Goal: Task Accomplishment & Management: Manage account settings

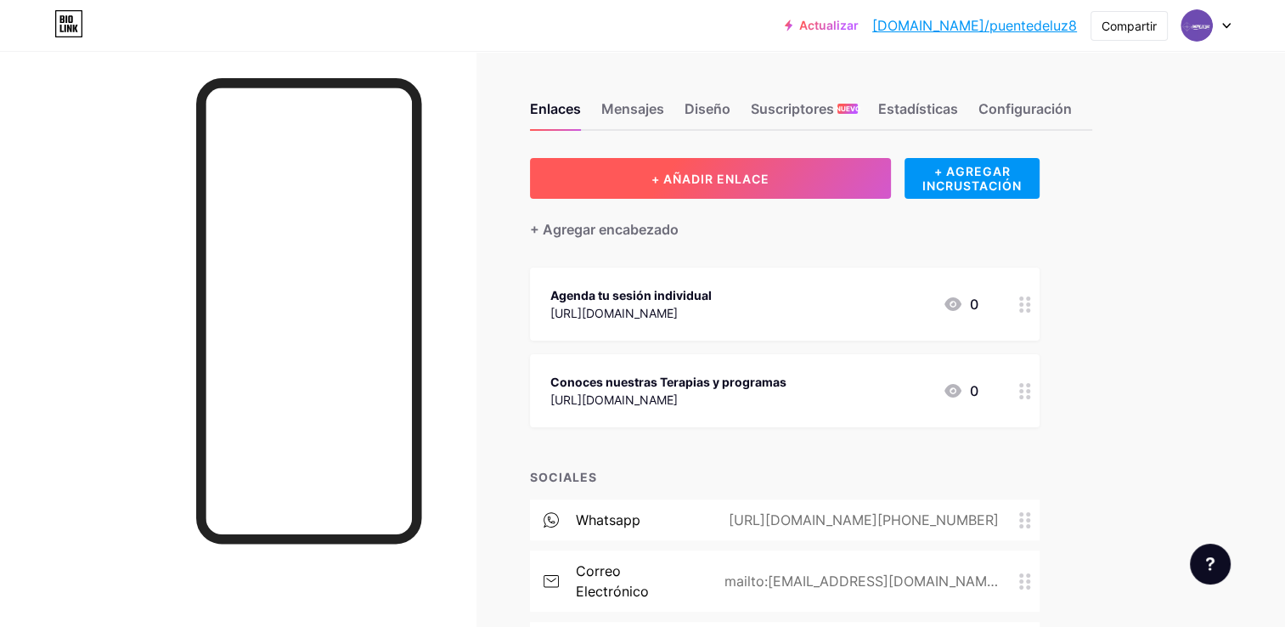
click at [742, 179] on span "+ AÑADIR ENLACE" at bounding box center [710, 179] width 118 height 14
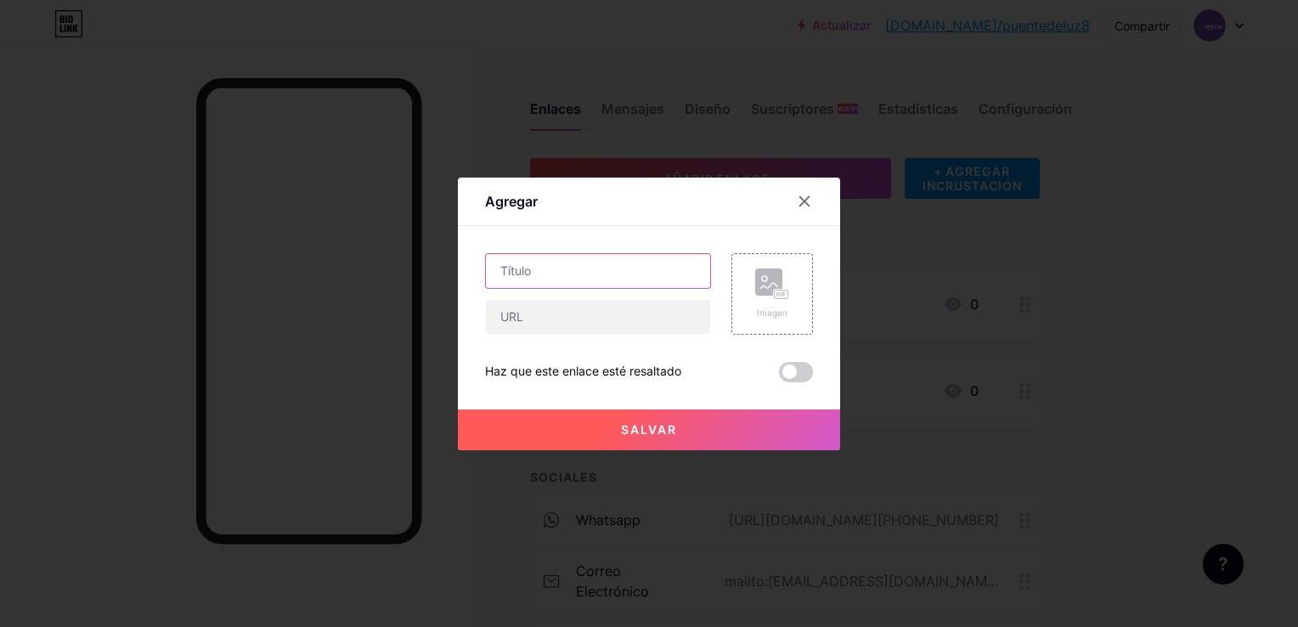
click at [612, 275] on input "text" at bounding box center [598, 271] width 224 height 34
click at [586, 263] on input "text" at bounding box center [598, 271] width 224 height 34
paste input "Terapias individual Integral – [GEOGRAPHIC_DATA]"
type input "Terapias individual Integral – [GEOGRAPHIC_DATA]"
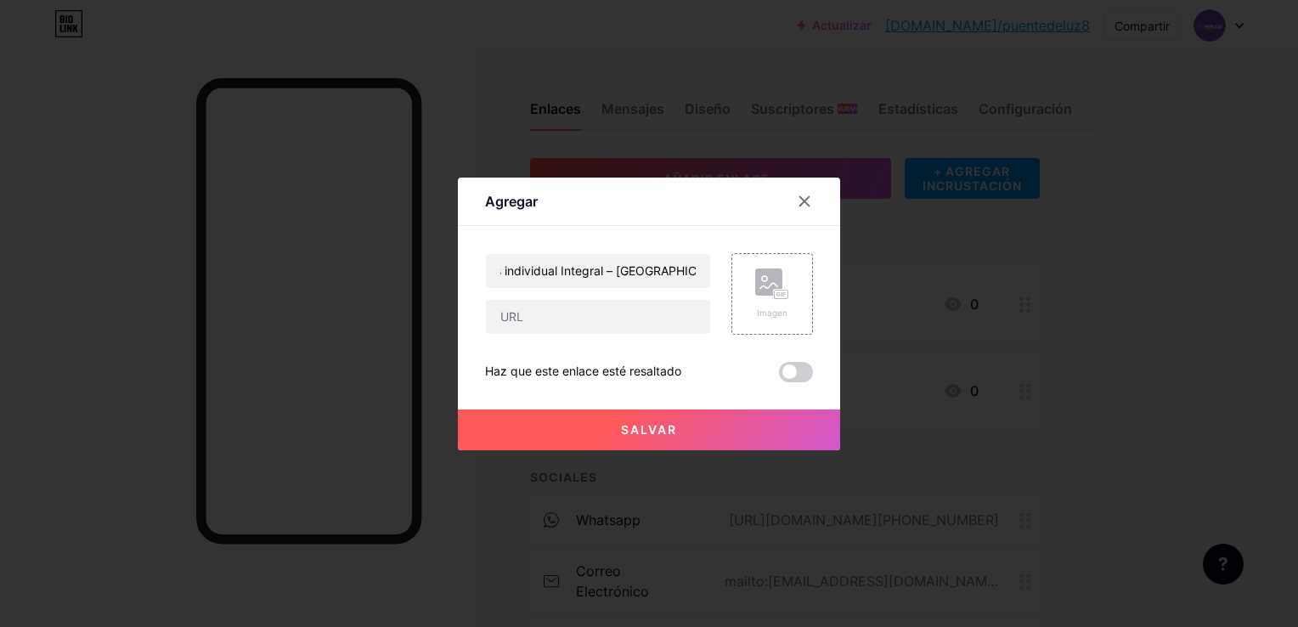
click at [1215, 310] on div at bounding box center [649, 313] width 1298 height 627
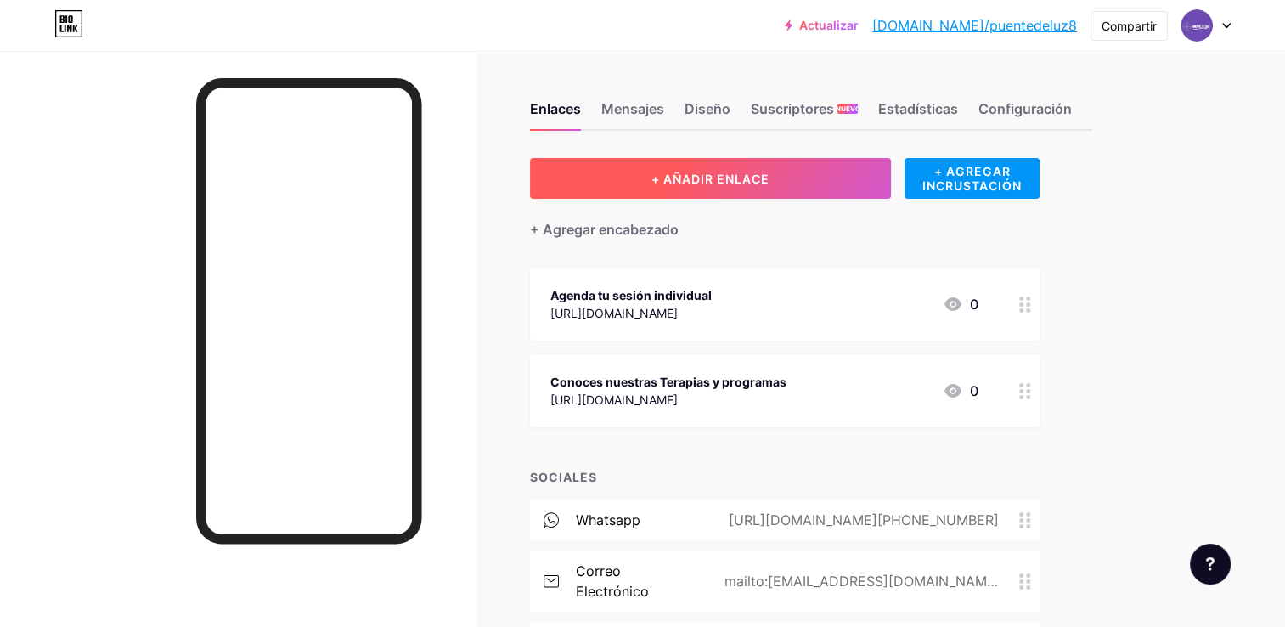
click at [774, 177] on button "+ AÑADIR ENLACE" at bounding box center [710, 178] width 361 height 41
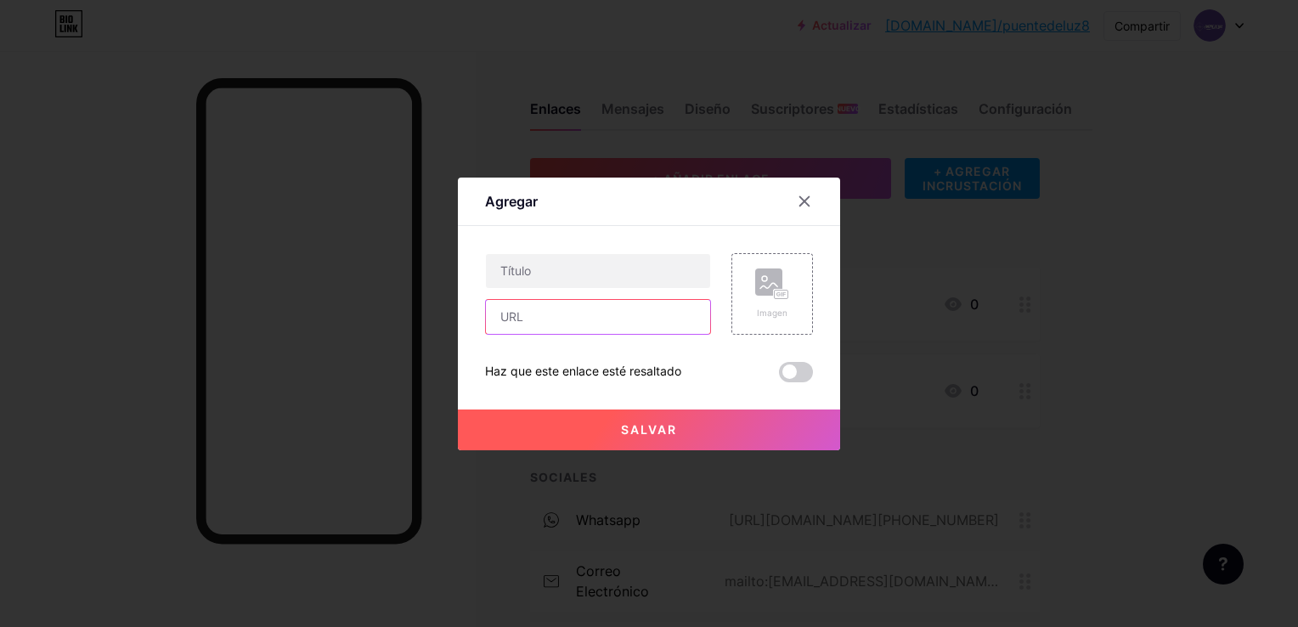
paste input "[URL][DOMAIN_NAME]"
type input "[URL][DOMAIN_NAME]"
click at [615, 278] on input "text" at bounding box center [598, 271] width 224 height 34
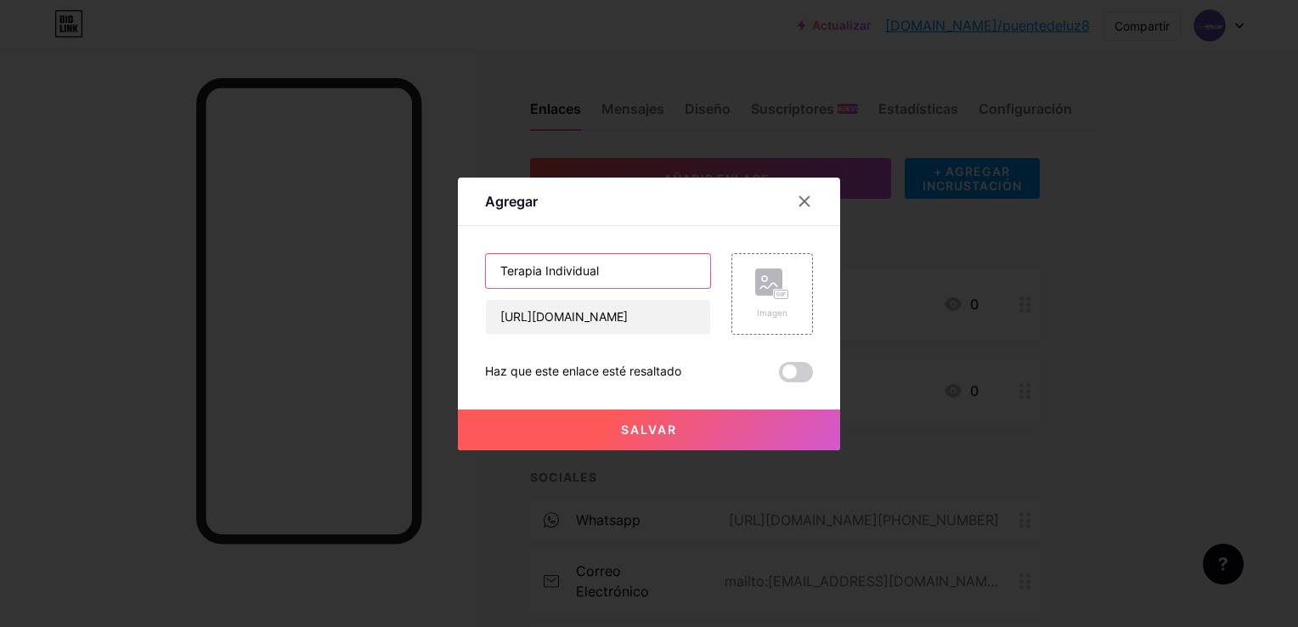
click at [534, 269] on input "Terapia Individual" at bounding box center [598, 271] width 224 height 34
type input "Sesión Individual"
click at [648, 425] on span "Salvar" at bounding box center [649, 429] width 56 height 14
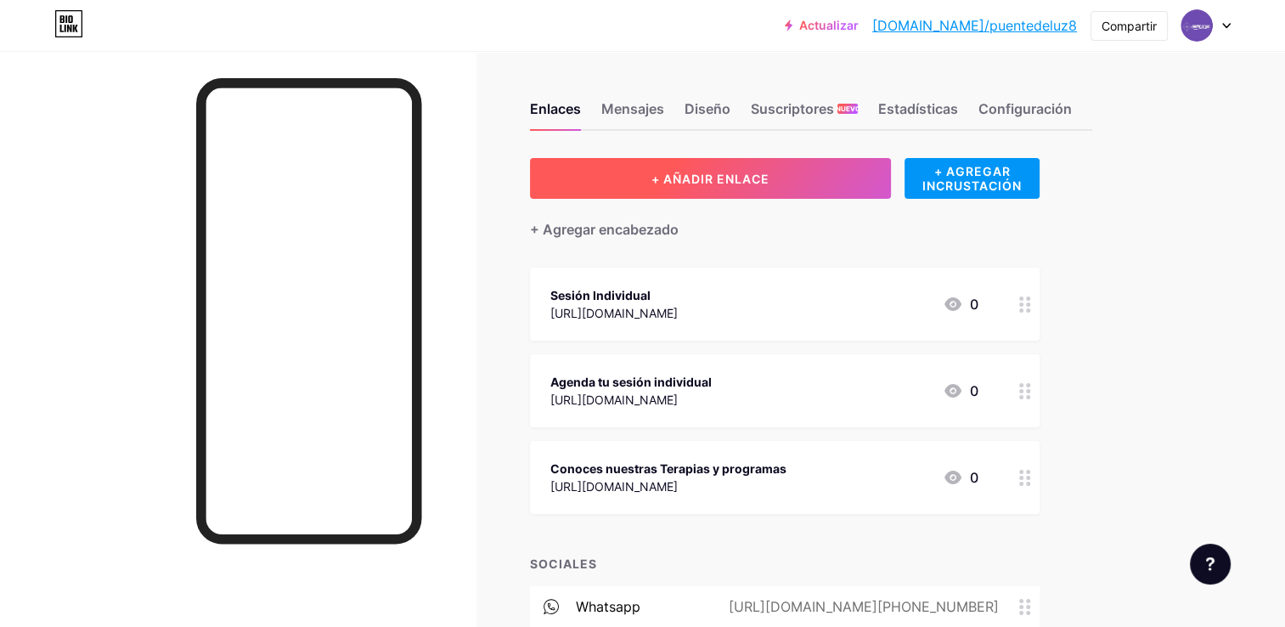
click at [745, 178] on span "+ AÑADIR ENLACE" at bounding box center [710, 179] width 118 height 14
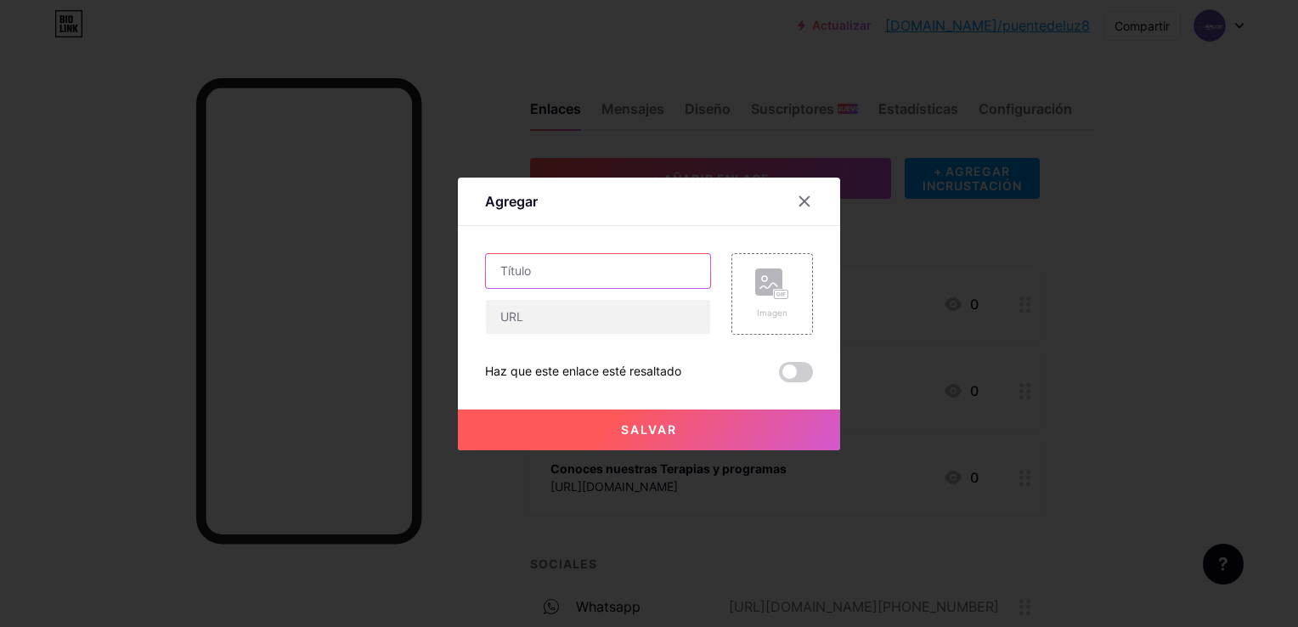
click at [635, 277] on input "text" at bounding box center [598, 271] width 224 height 34
type input "Programa Renacer"
click at [609, 314] on input "text" at bounding box center [598, 317] width 224 height 34
paste input "[URL][DOMAIN_NAME]"
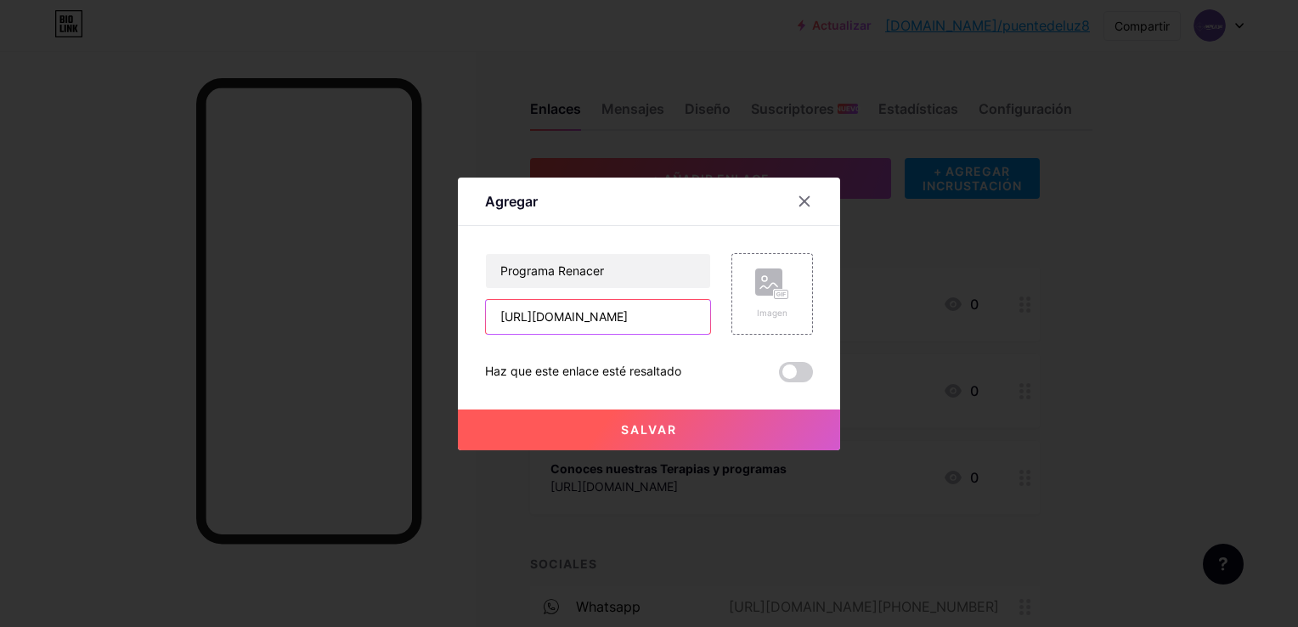
type input "[URL][DOMAIN_NAME]"
click at [704, 430] on button "Salvar" at bounding box center [649, 429] width 382 height 41
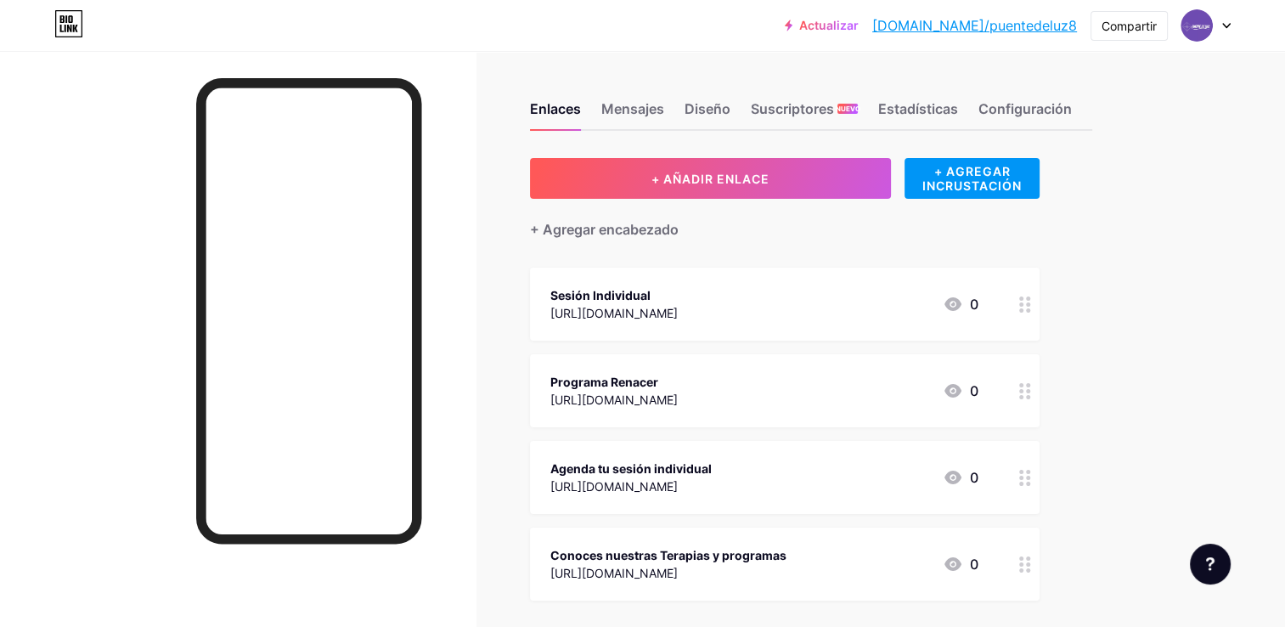
drag, startPoint x: 1027, startPoint y: 480, endPoint x: 825, endPoint y: 473, distance: 202.2
click at [825, 473] on div "Agenda tu sesión individual [URL][DOMAIN_NAME] 0" at bounding box center [764, 477] width 428 height 39
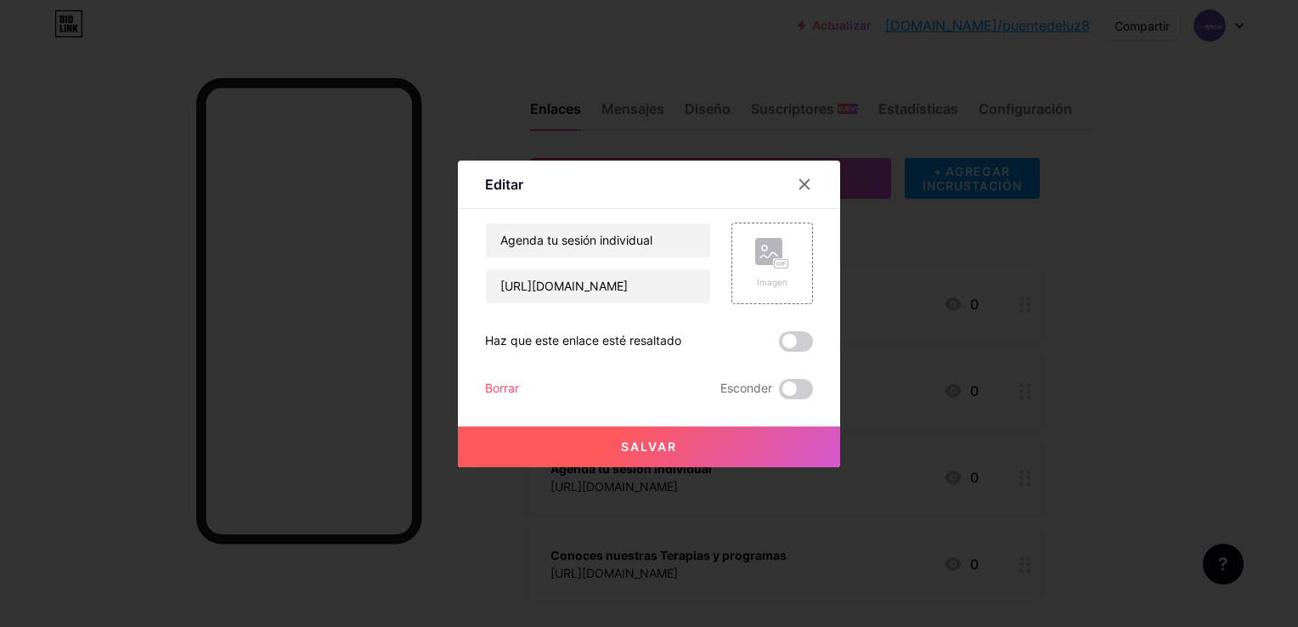
click at [488, 389] on div "Borrar" at bounding box center [502, 389] width 34 height 20
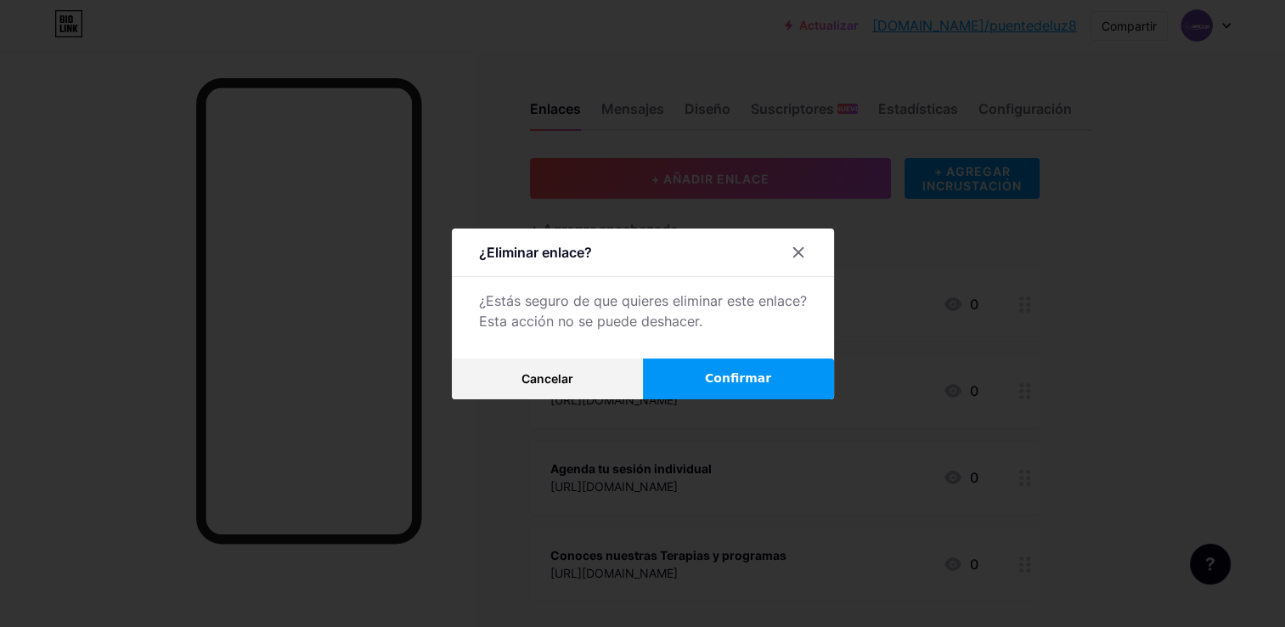
click at [728, 384] on span "Confirmar" at bounding box center [738, 378] width 66 height 18
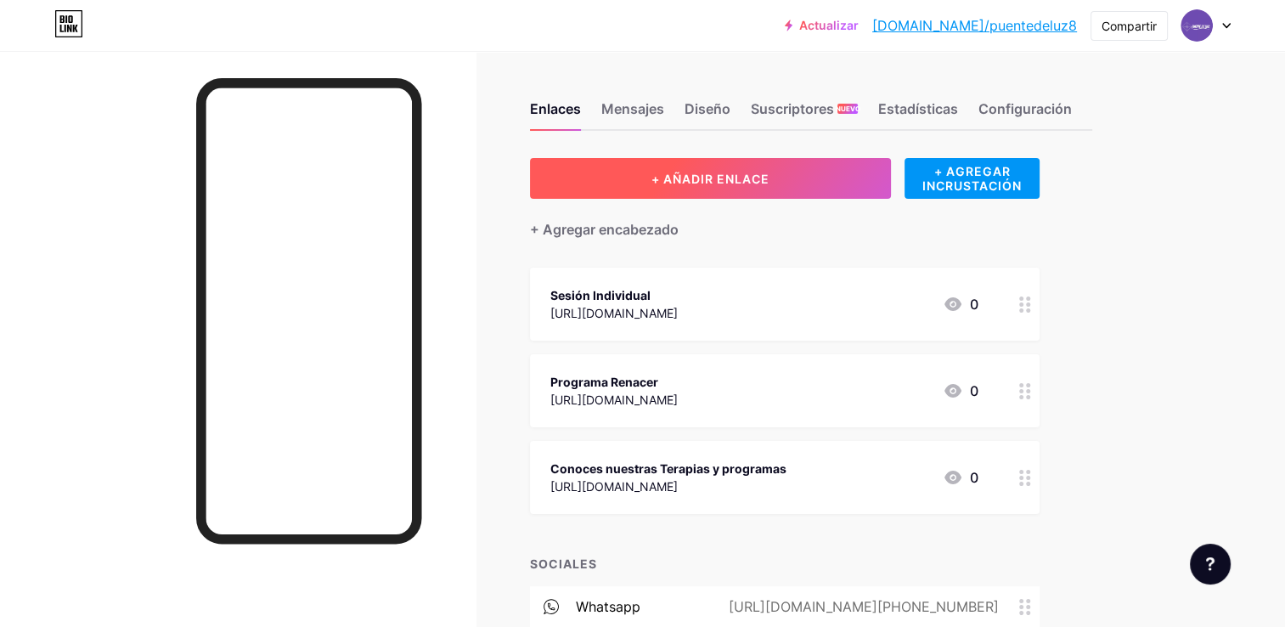
click at [776, 181] on button "+ AÑADIR ENLACE" at bounding box center [710, 178] width 361 height 41
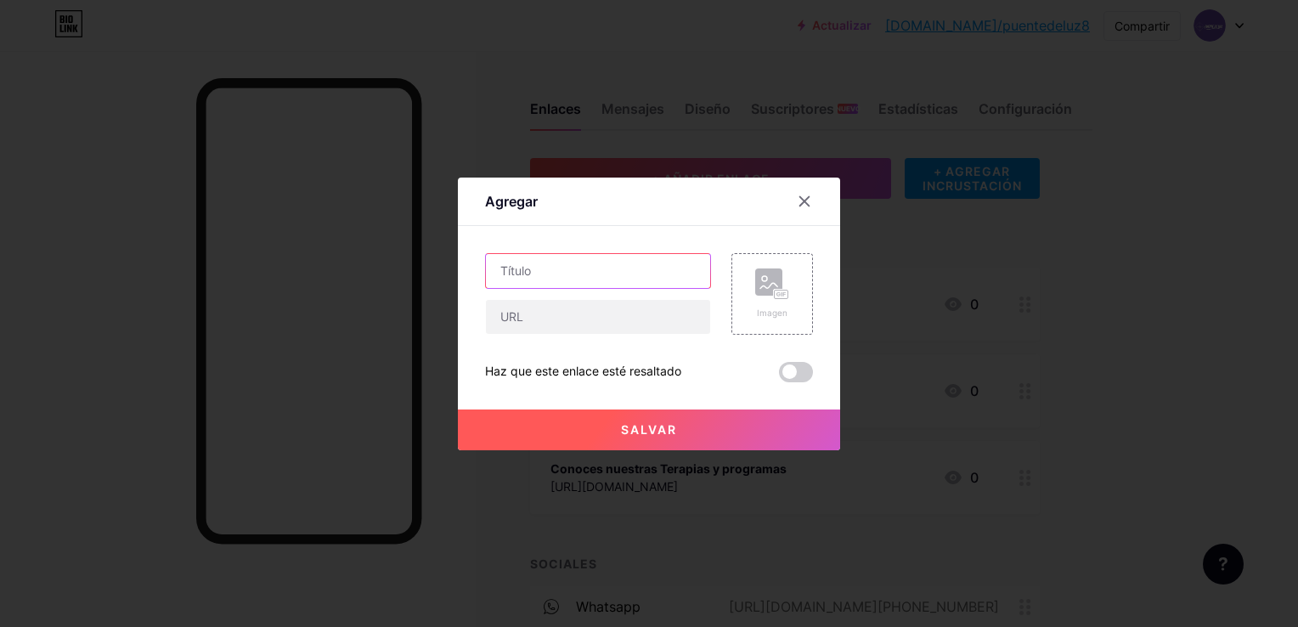
click at [585, 273] on input "text" at bounding box center [598, 271] width 224 height 34
click at [571, 314] on input "text" at bounding box center [598, 317] width 224 height 34
paste input "[URL][DOMAIN_NAME]"
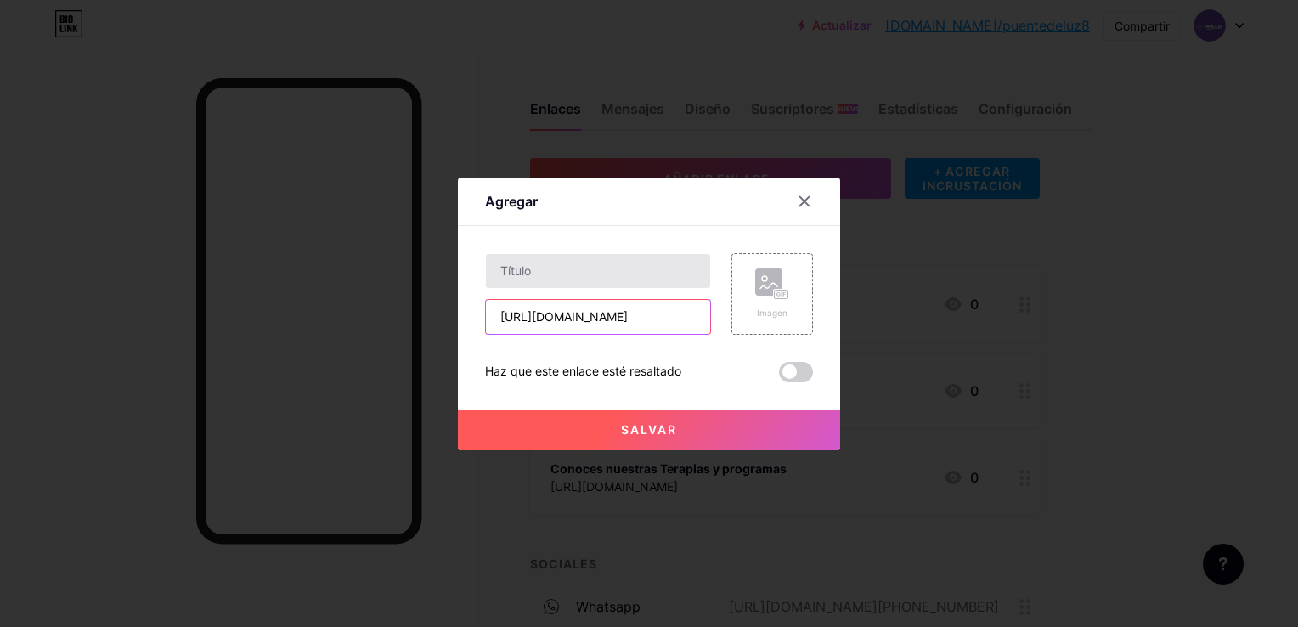
type input "[URL][DOMAIN_NAME]"
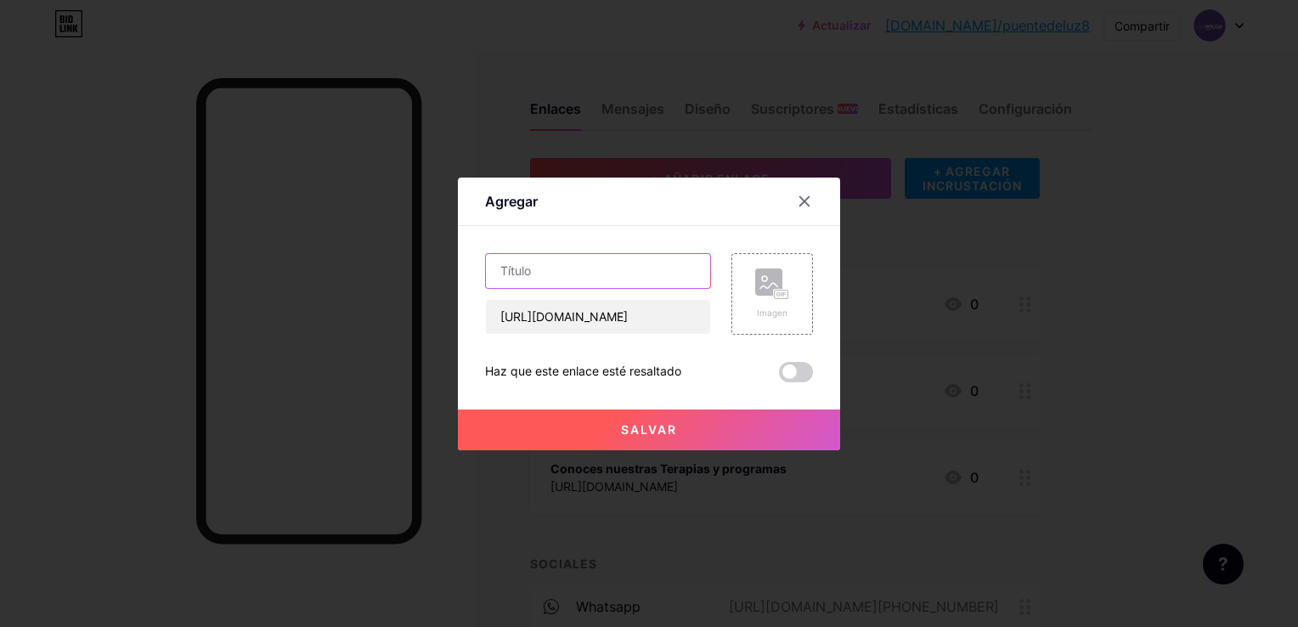
click at [595, 279] on input "text" at bounding box center [598, 271] width 224 height 34
type input "Programa DesESTRES"
click at [665, 430] on span "Salvar" at bounding box center [649, 429] width 56 height 14
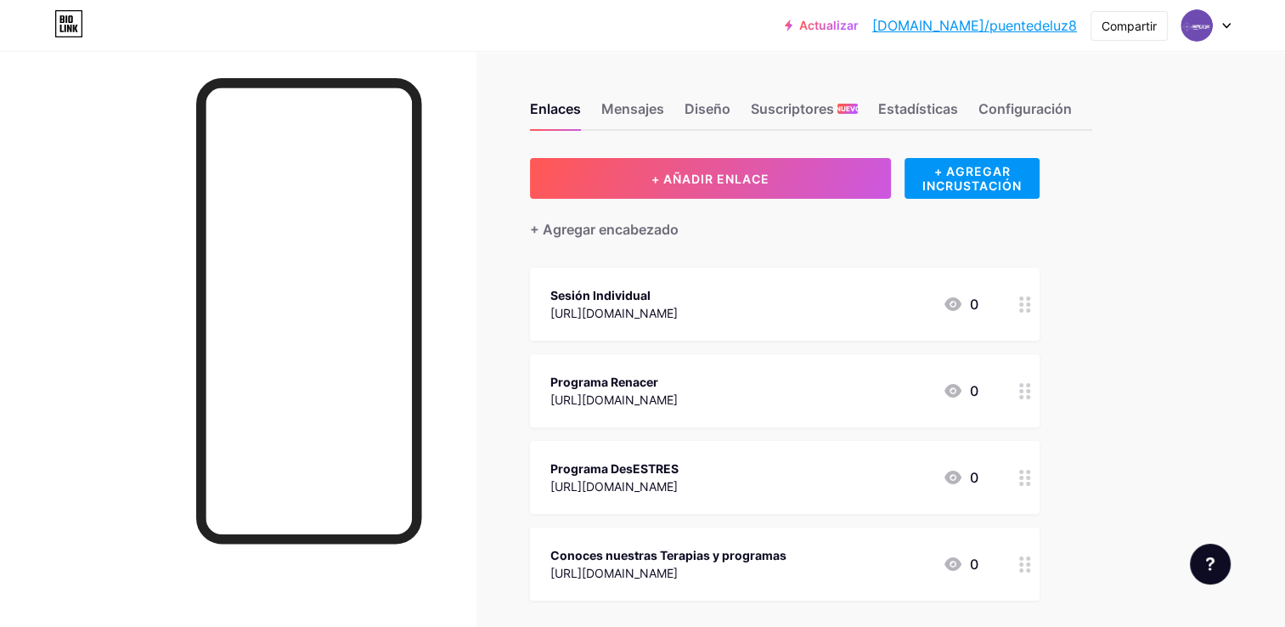
drag, startPoint x: 1029, startPoint y: 482, endPoint x: 811, endPoint y: 472, distance: 218.5
click at [678, 472] on div "Programa DesESTRES" at bounding box center [614, 468] width 128 height 18
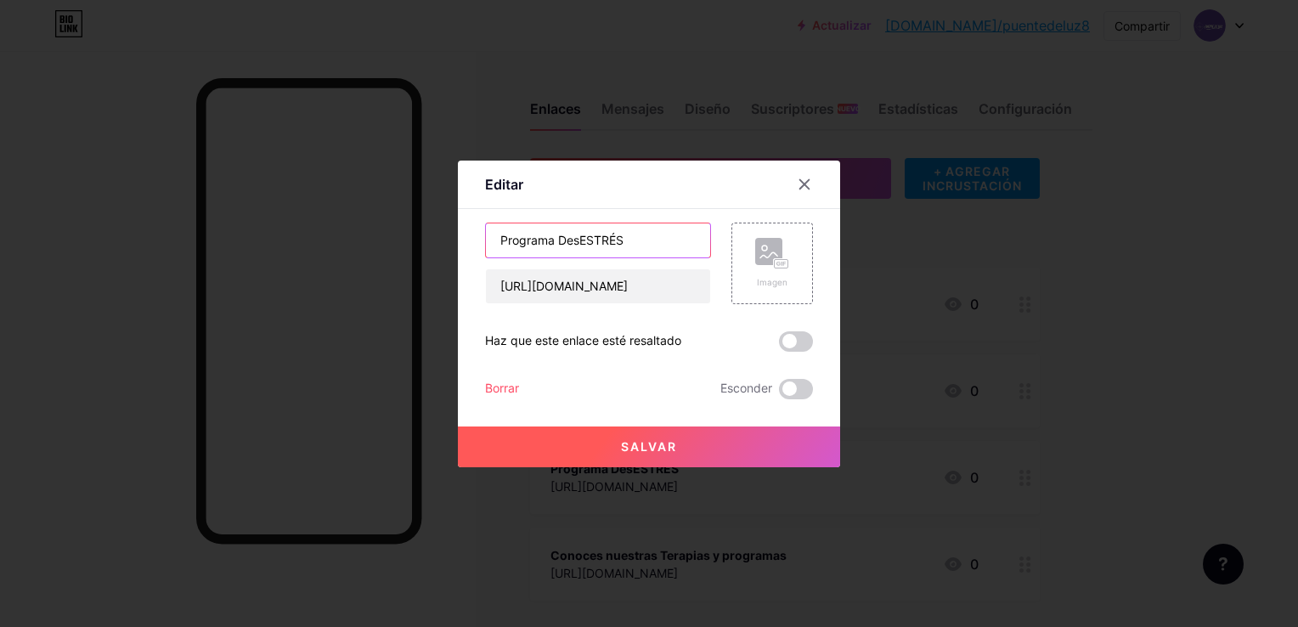
type input "Programa DesESTRÉS"
click at [658, 448] on span "Salvar" at bounding box center [649, 446] width 56 height 14
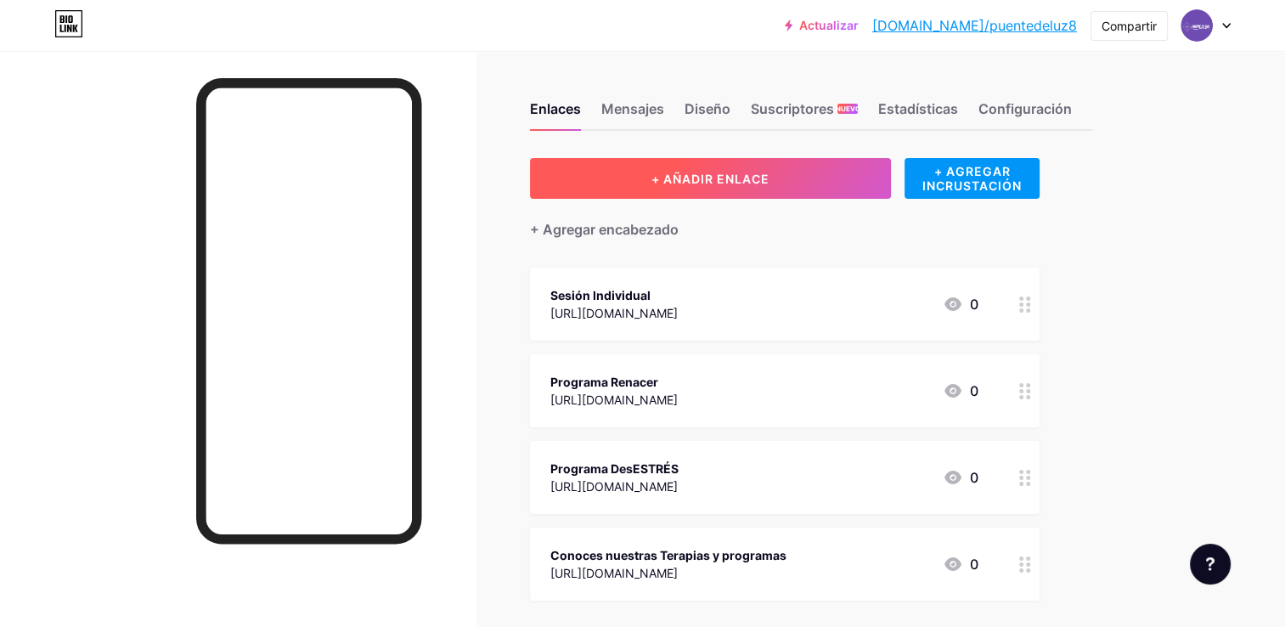
click at [763, 168] on button "+ AÑADIR ENLACE" at bounding box center [710, 178] width 361 height 41
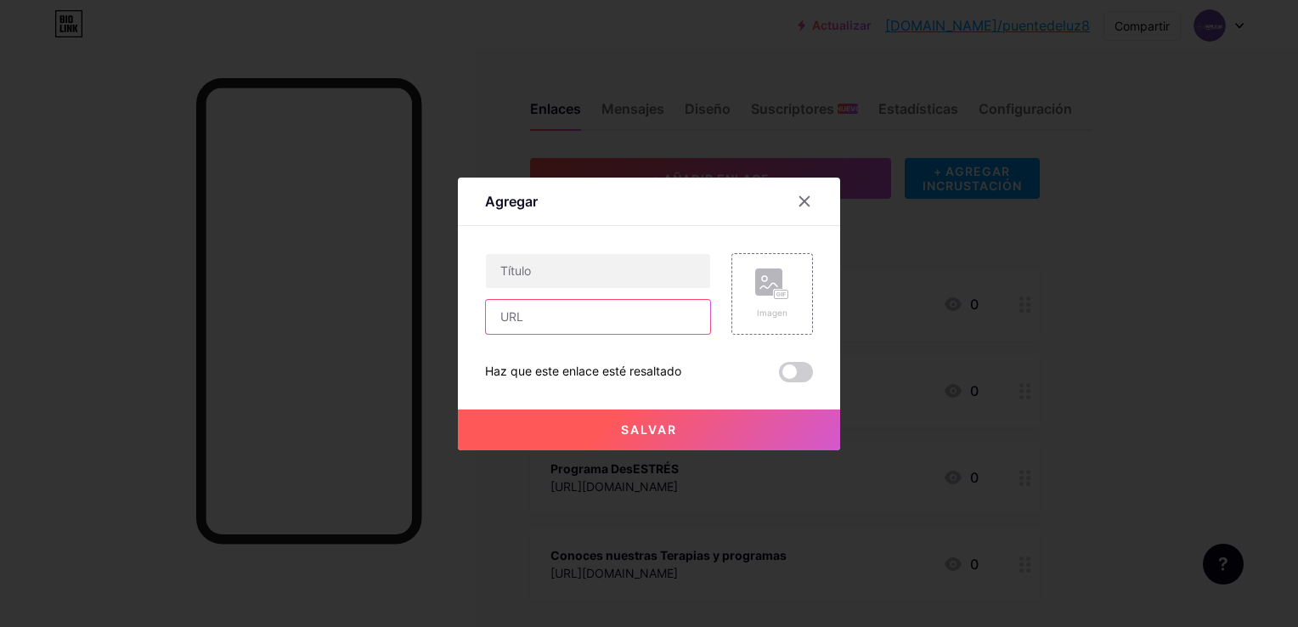
click at [608, 313] on input "text" at bounding box center [598, 317] width 224 height 34
paste input "[URL][DOMAIN_NAME]"
type input "[URL][DOMAIN_NAME]"
click at [591, 273] on input "text" at bounding box center [598, 271] width 224 height 34
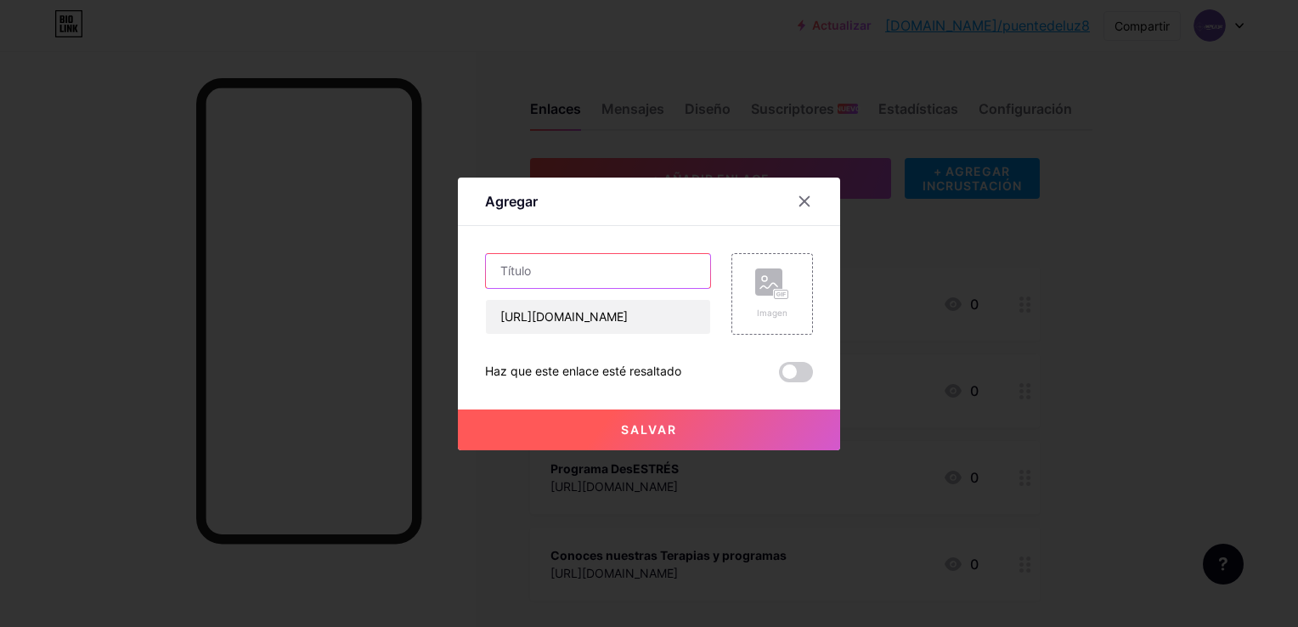
scroll to position [0, 0]
type input "Programa Reconecta Contigo"
click at [656, 427] on span "Salvar" at bounding box center [649, 429] width 56 height 14
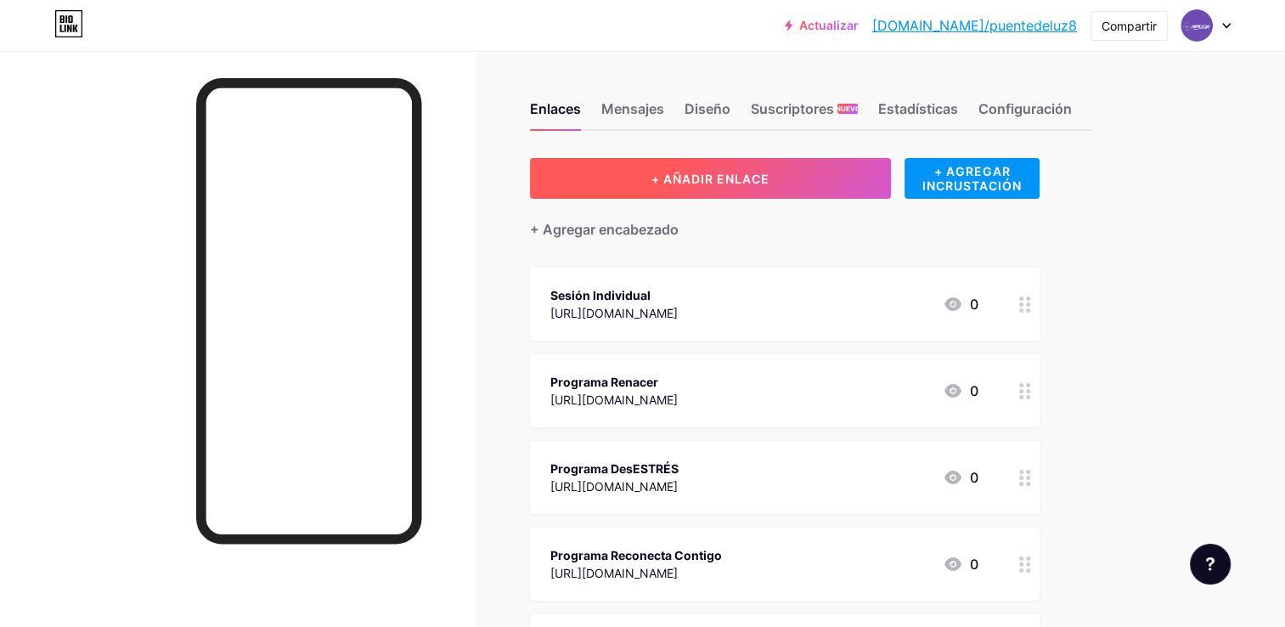
click at [785, 177] on button "+ AÑADIR ENLACE" at bounding box center [710, 178] width 361 height 41
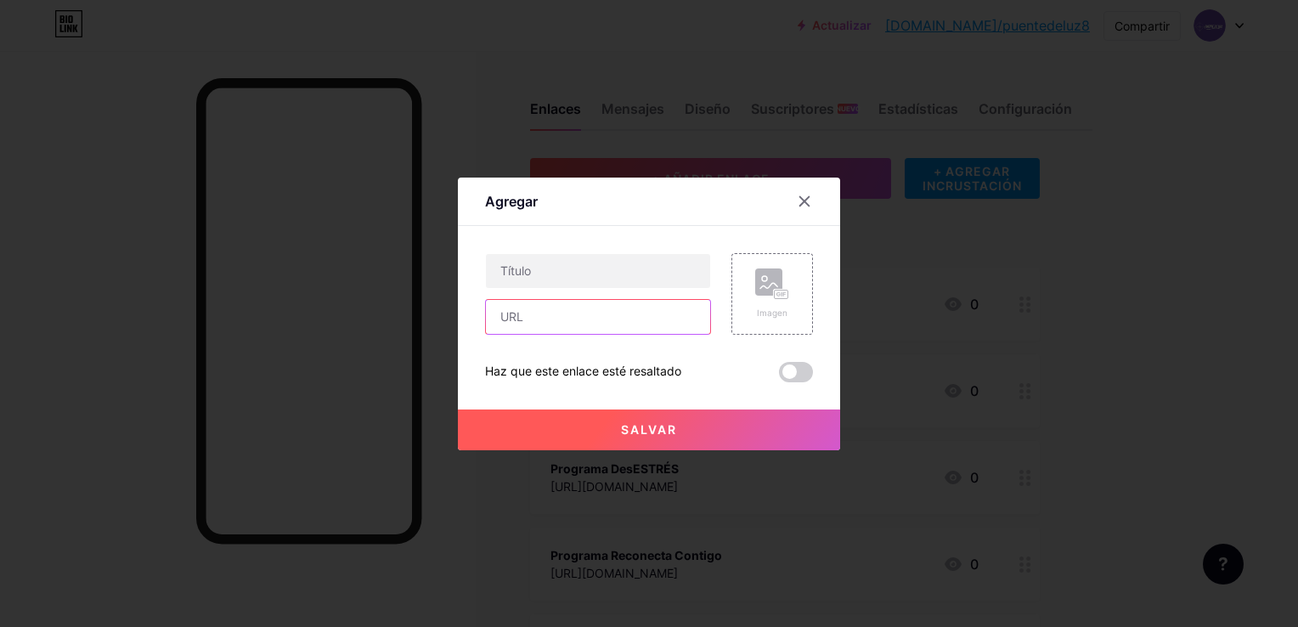
click at [548, 321] on input "text" at bounding box center [598, 317] width 224 height 34
paste input "[URL][DOMAIN_NAME]"
type input "[URL][DOMAIN_NAME]"
click at [598, 281] on input "text" at bounding box center [598, 271] width 224 height 34
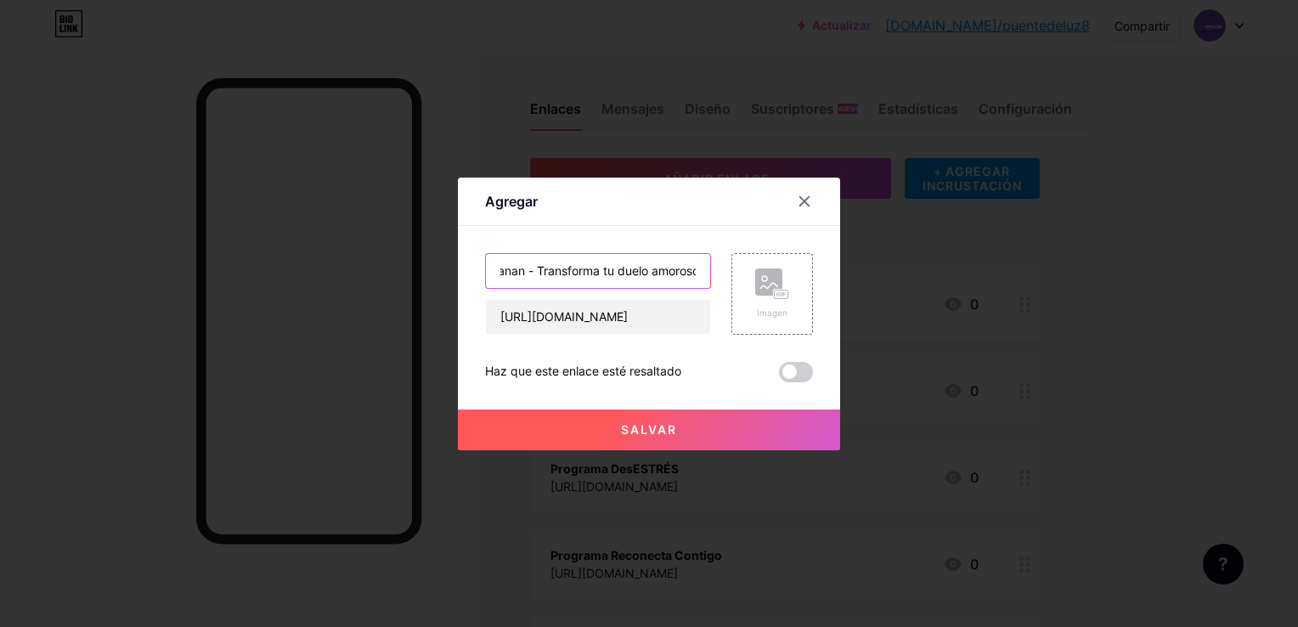
scroll to position [0, 149]
type input "Programa Historias que sanan - Transforma tu duelo amoroso"
click at [676, 424] on button "Salvar" at bounding box center [649, 429] width 382 height 41
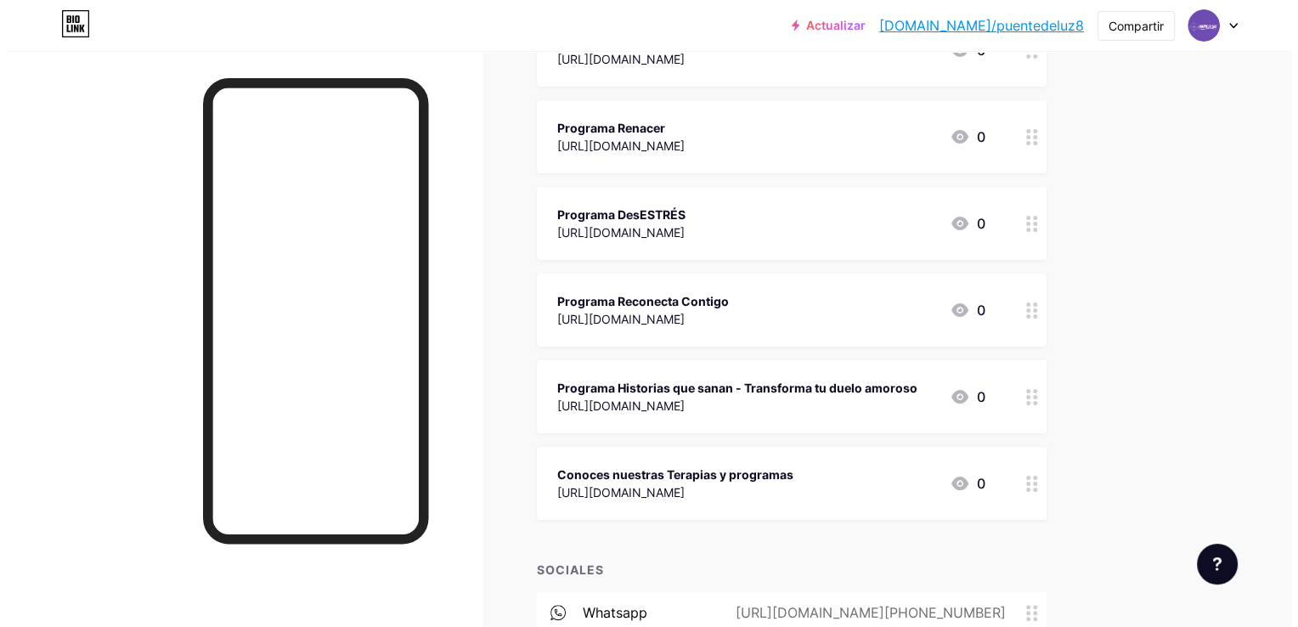
scroll to position [255, 0]
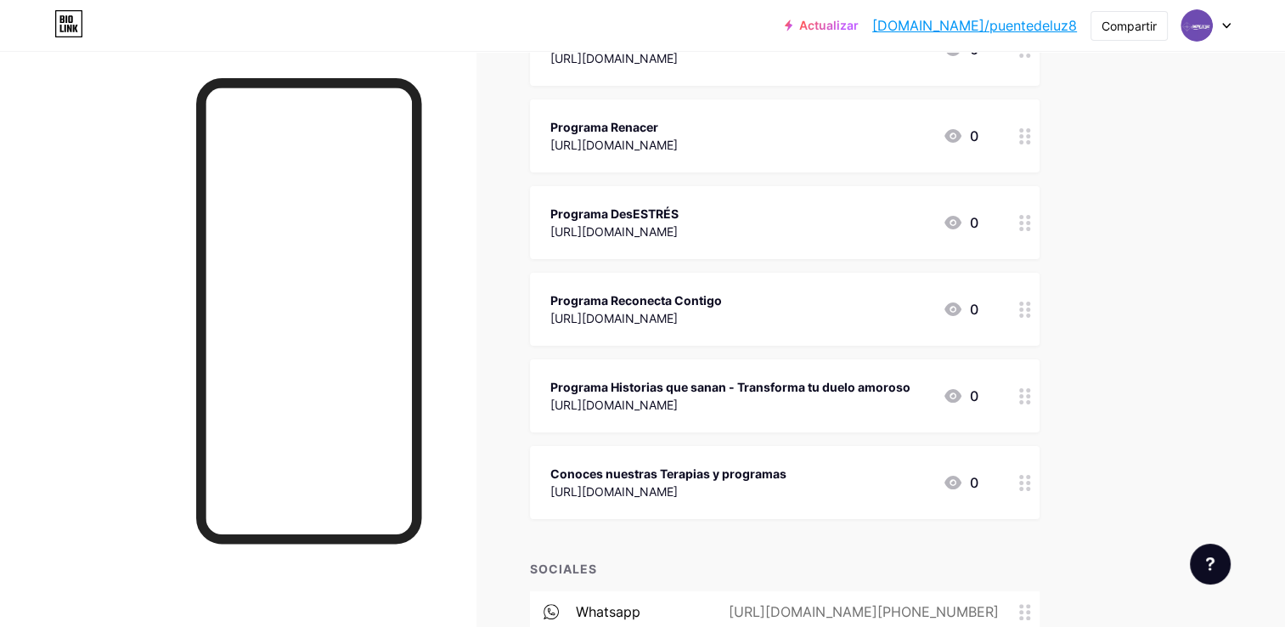
click at [722, 297] on div "Programa Reconecta Contigo" at bounding box center [636, 300] width 172 height 18
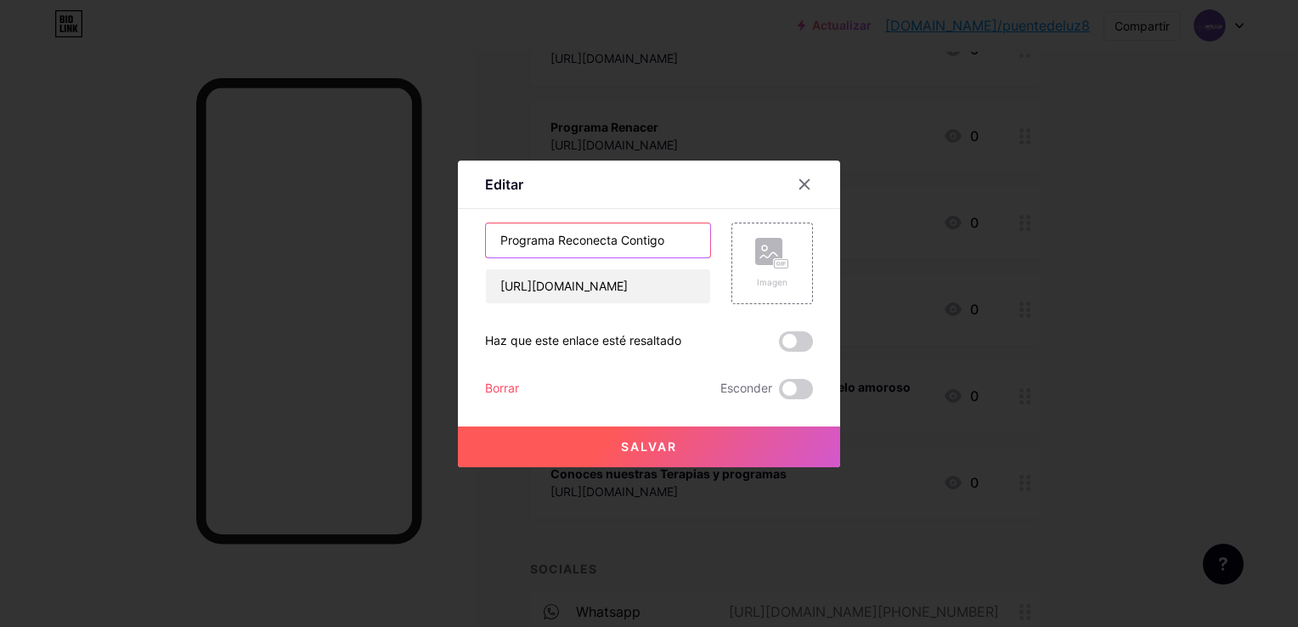
click at [680, 239] on input "Programa Reconecta Contigo" at bounding box center [598, 240] width 224 height 34
type input "Programa Reconecta Contigo - Encuentra tu Propósito"
click at [692, 443] on button "Salvar" at bounding box center [649, 446] width 382 height 41
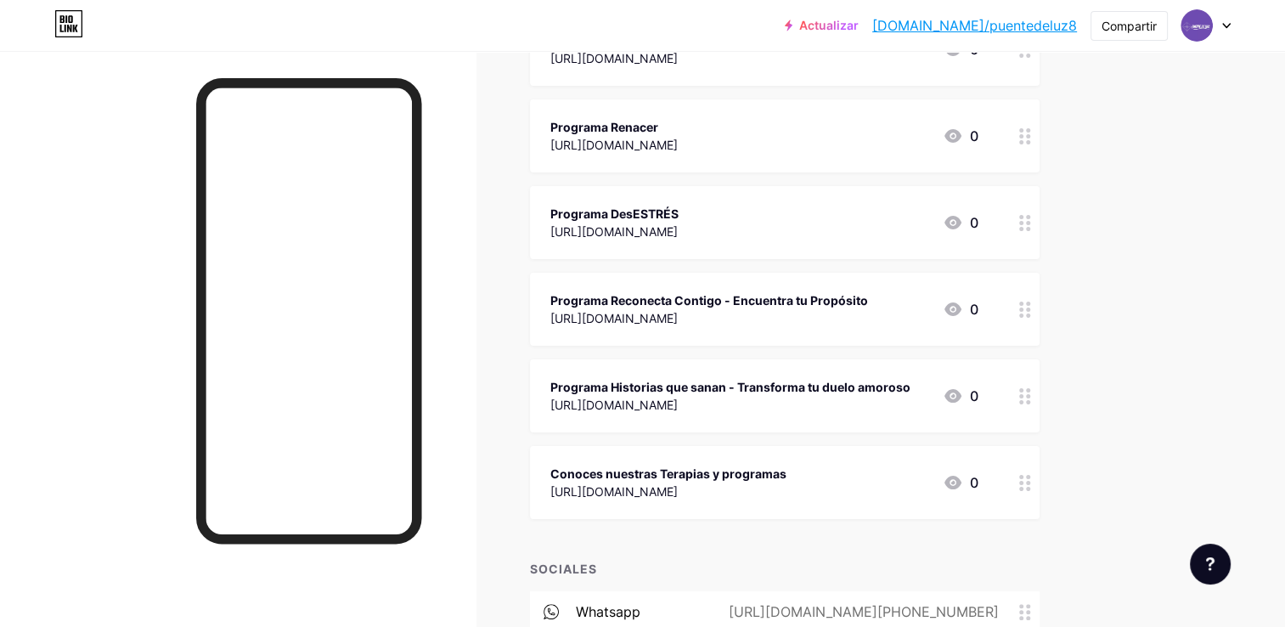
click at [1027, 227] on circle at bounding box center [1028, 229] width 4 height 4
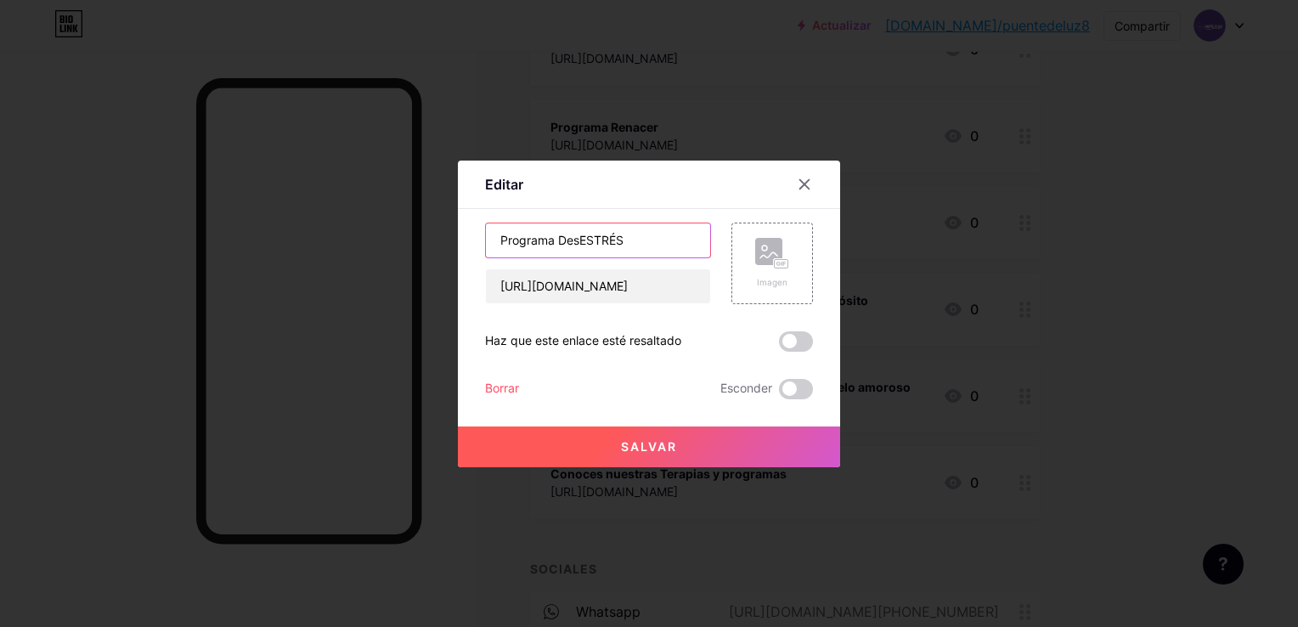
click at [664, 241] on input "Programa DesESTRÉS" at bounding box center [598, 240] width 224 height 34
type input "Programa DesESTRÉS - Libérate de tu Estrés"
click at [757, 447] on button "Salvar" at bounding box center [649, 446] width 382 height 41
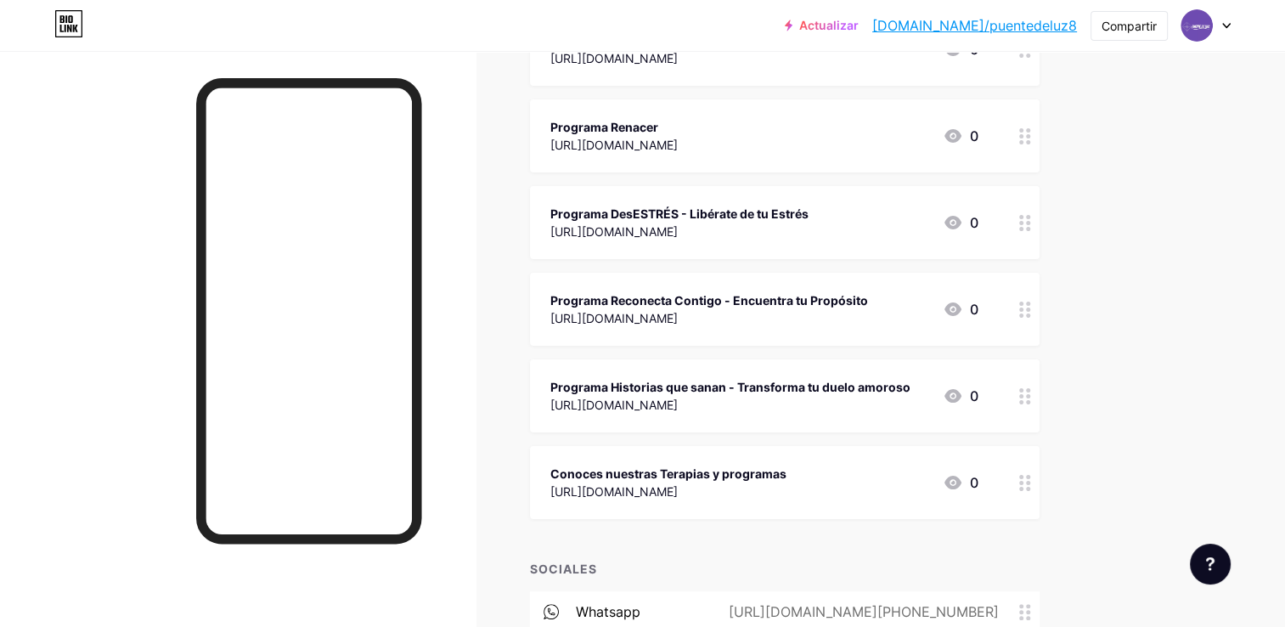
click at [678, 120] on div "Programa Renacer" at bounding box center [613, 127] width 127 height 18
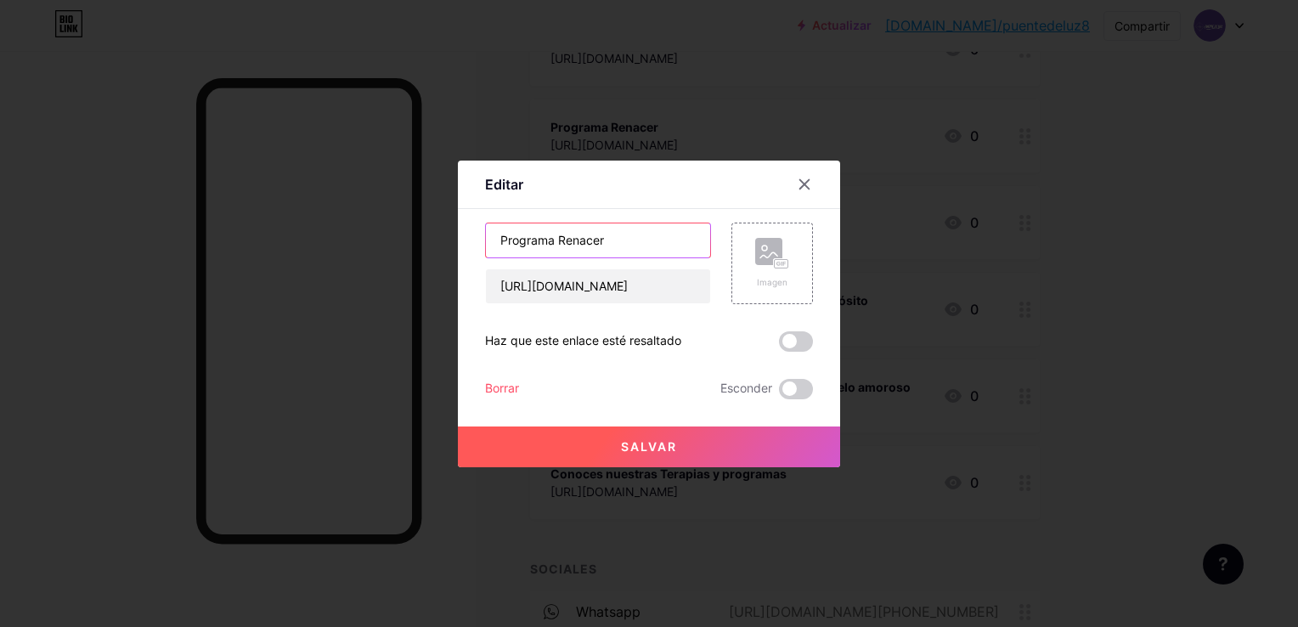
click at [623, 238] on input "Programa Renacer" at bounding box center [598, 240] width 224 height 34
click at [628, 239] on input "Programa Renacer - Recupera tu energía Vital" at bounding box center [598, 240] width 224 height 34
type input "Programa Renacer - Recupera tu Energía Vital"
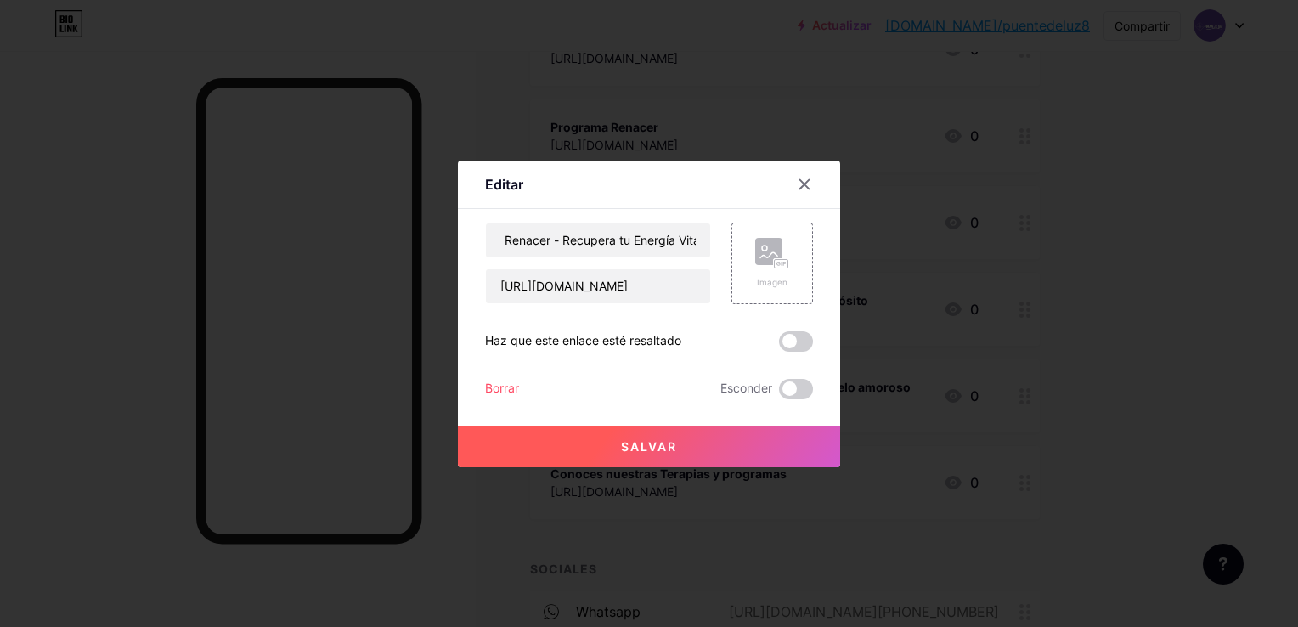
click at [655, 439] on span "Salvar" at bounding box center [649, 446] width 56 height 14
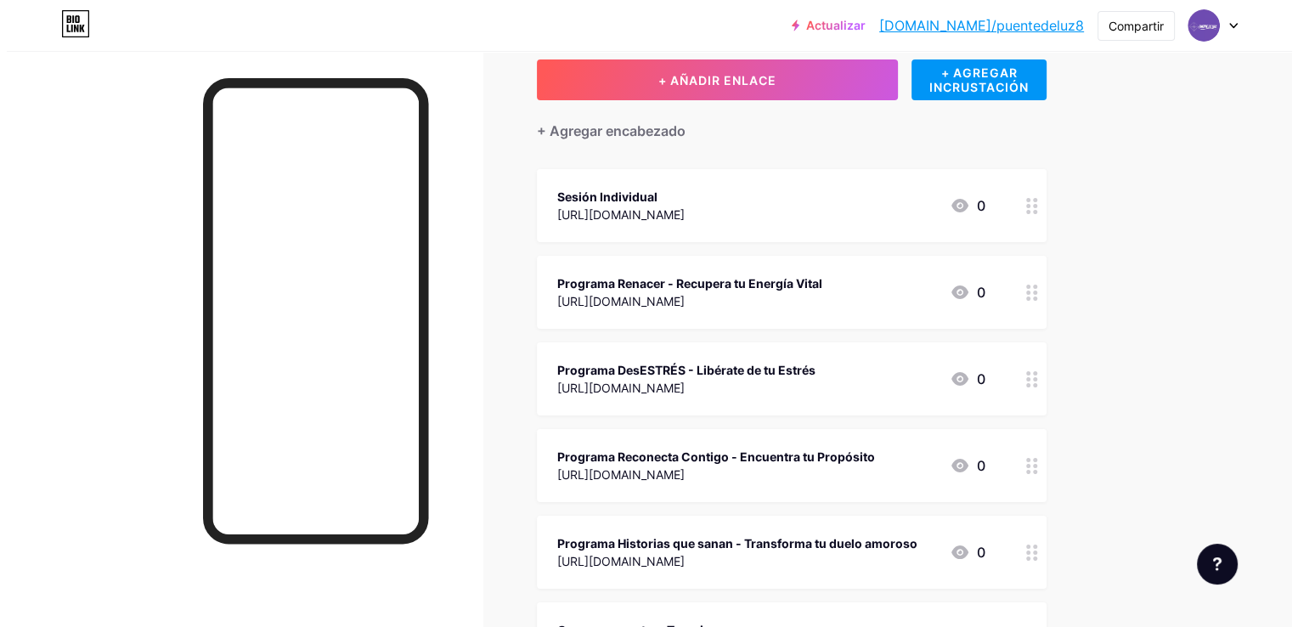
scroll to position [85, 0]
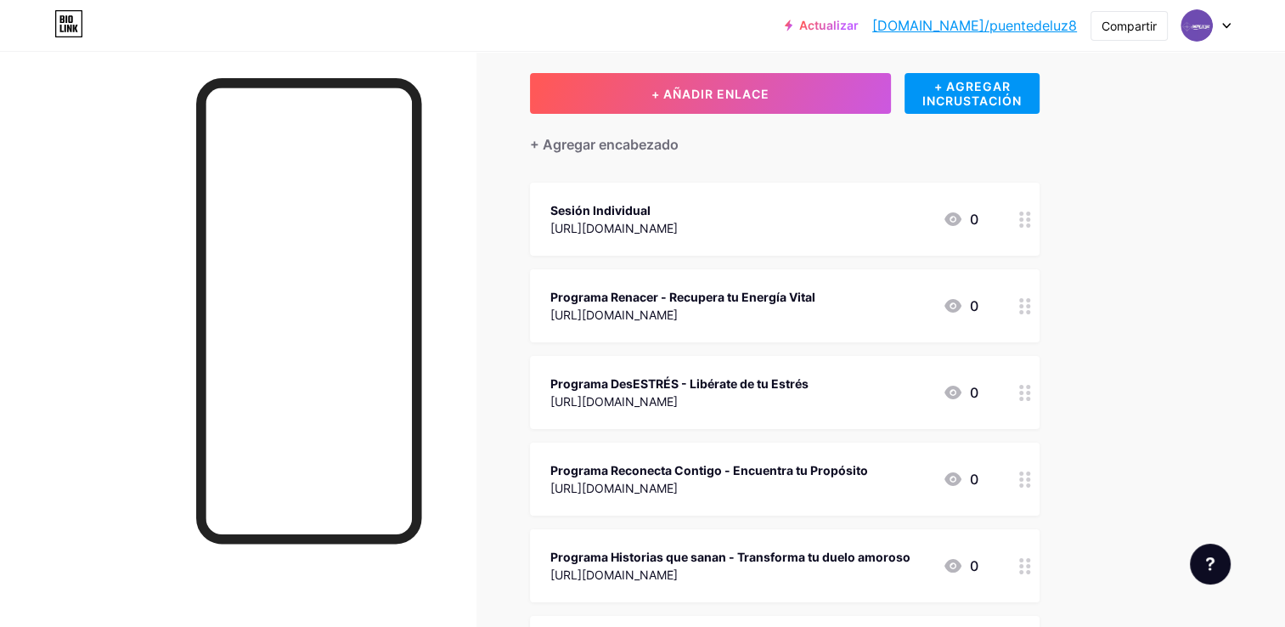
click at [677, 202] on div "Sesión Individual" at bounding box center [613, 210] width 127 height 18
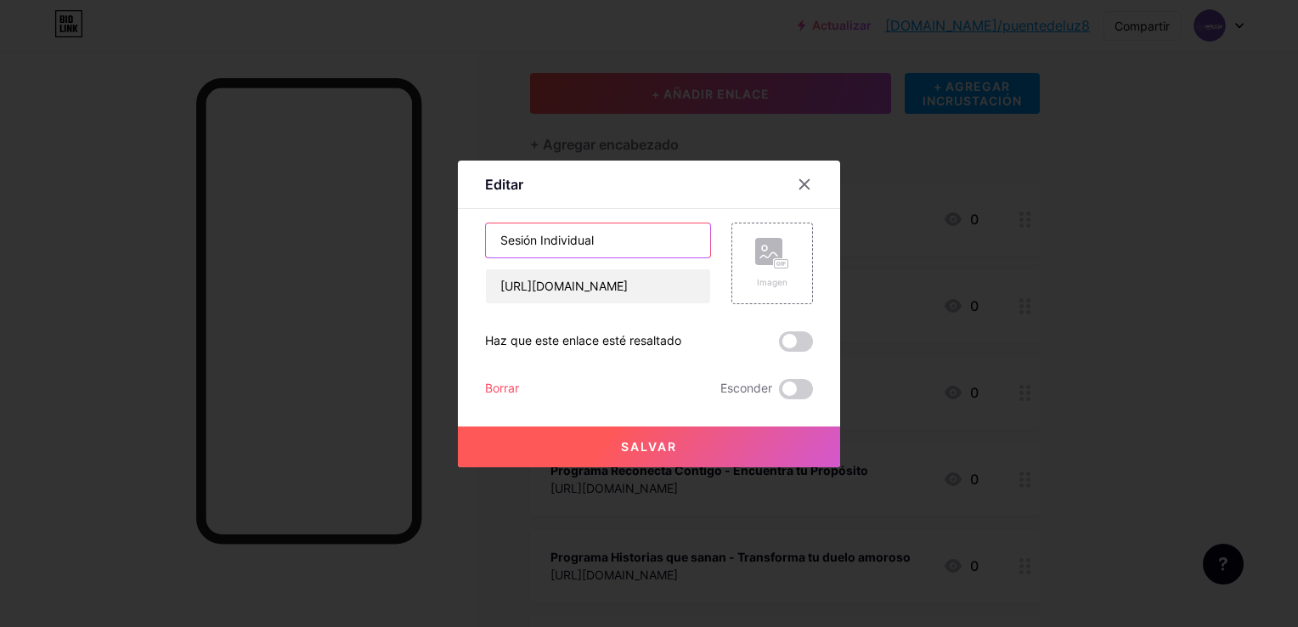
click at [648, 244] on input "Sesión Individual" at bounding box center [598, 240] width 224 height 34
type input "S"
type input "t"
type input "Terapia Individual Integral [GEOGRAPHIC_DATA]"
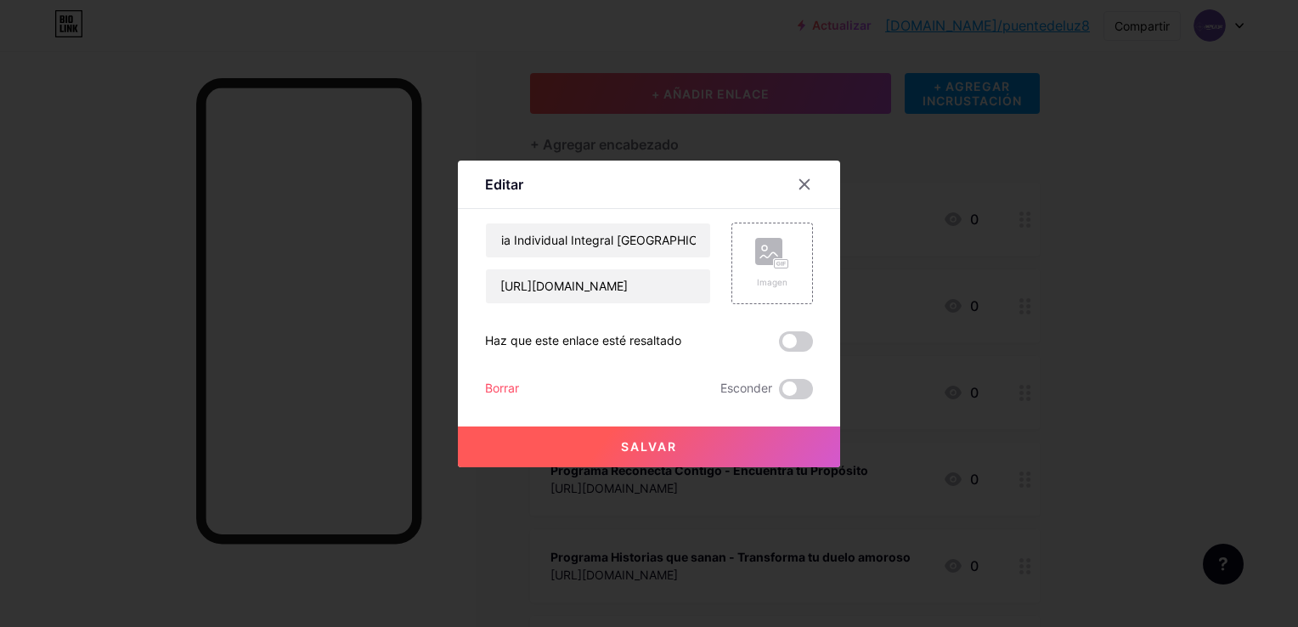
drag, startPoint x: 686, startPoint y: 447, endPoint x: 1112, endPoint y: 324, distance: 442.6
click at [687, 447] on button "Salvar" at bounding box center [649, 446] width 382 height 41
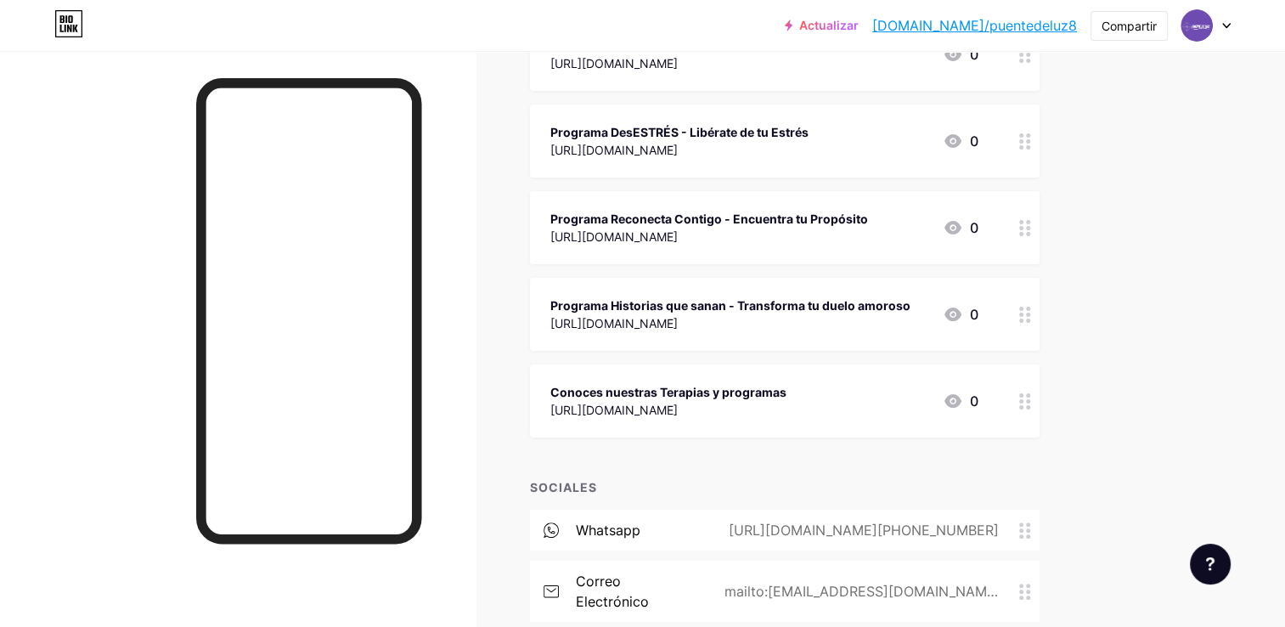
scroll to position [340, 0]
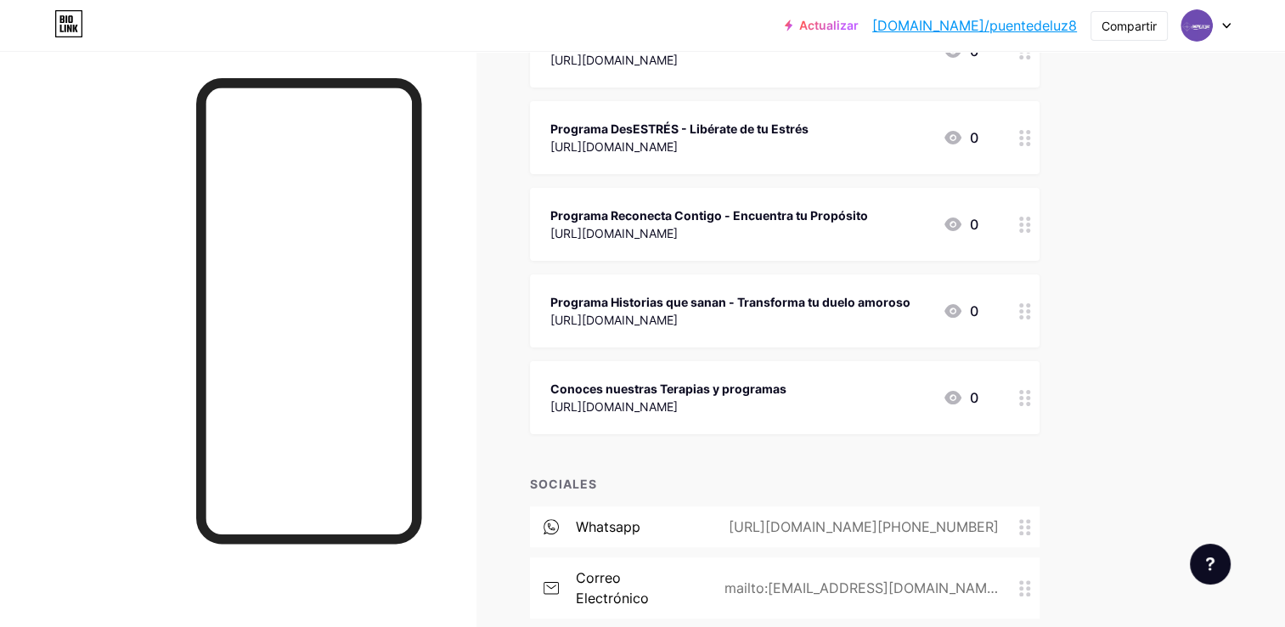
click at [957, 395] on icon at bounding box center [952, 398] width 17 height 14
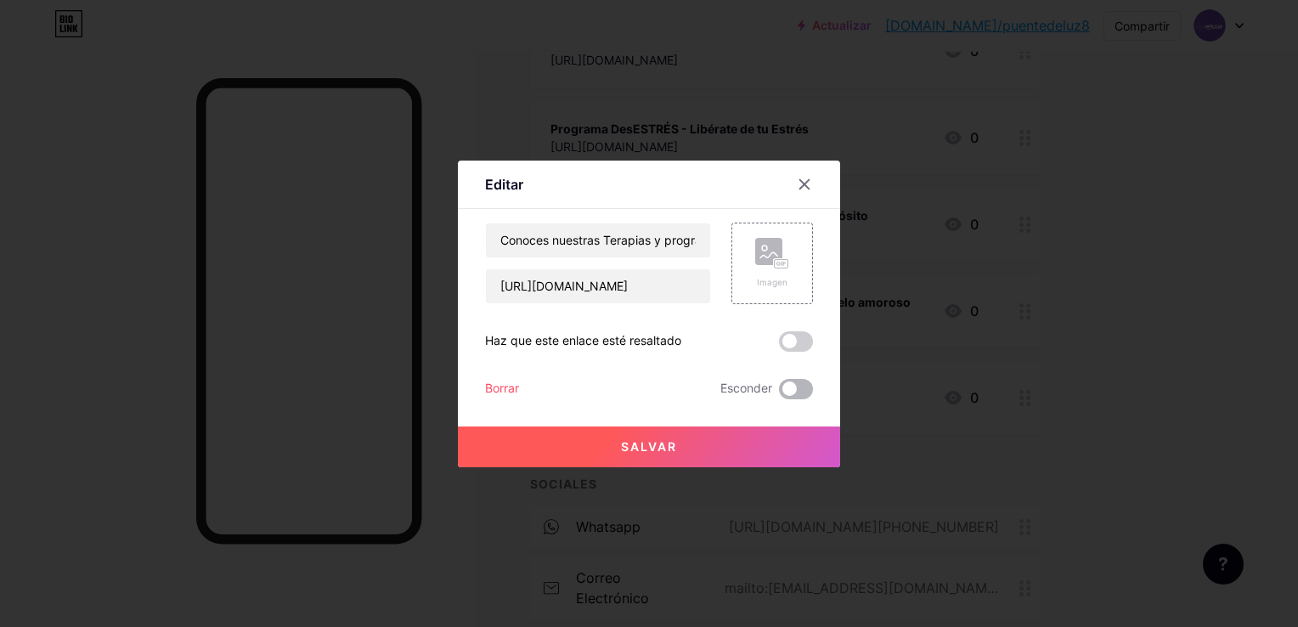
click at [783, 382] on span at bounding box center [796, 389] width 34 height 20
click at [779, 393] on input "checkbox" at bounding box center [779, 393] width 0 height 0
click at [735, 432] on button "Salvar" at bounding box center [649, 446] width 382 height 41
click at [1247, 308] on div at bounding box center [649, 313] width 1298 height 627
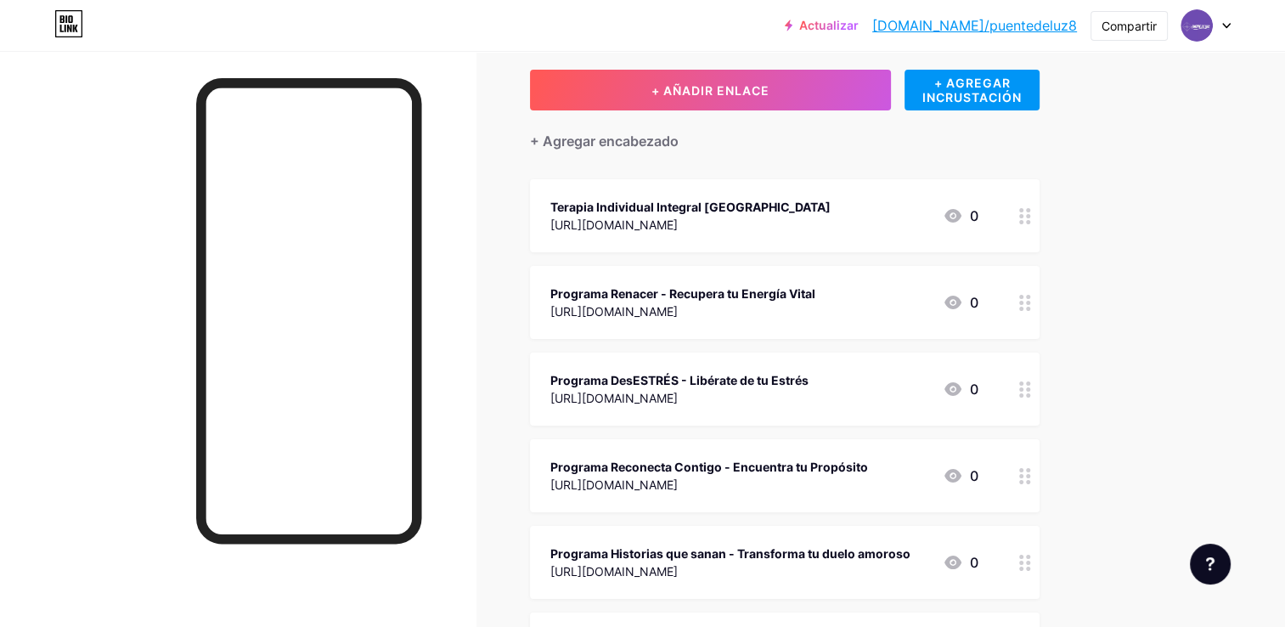
scroll to position [85, 0]
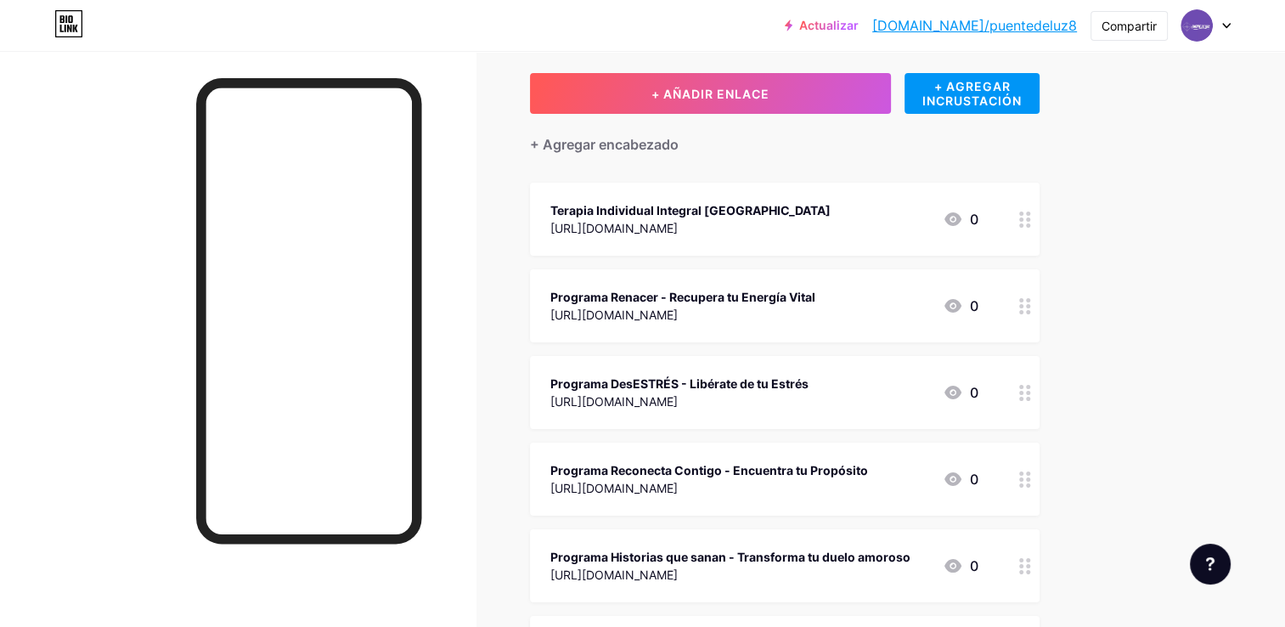
click at [768, 294] on div "Programa Renacer - Recupera tu Energía Vital" at bounding box center [682, 297] width 265 height 18
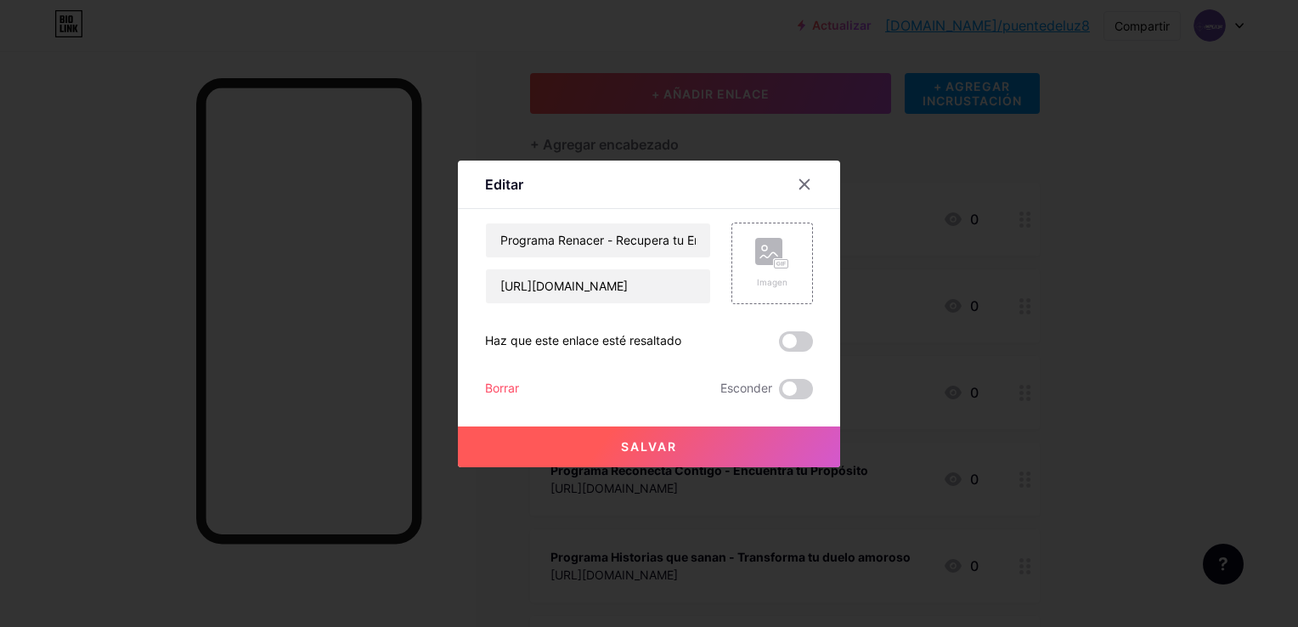
click at [1201, 239] on div at bounding box center [649, 313] width 1298 height 627
